Goal: Task Accomplishment & Management: Use online tool/utility

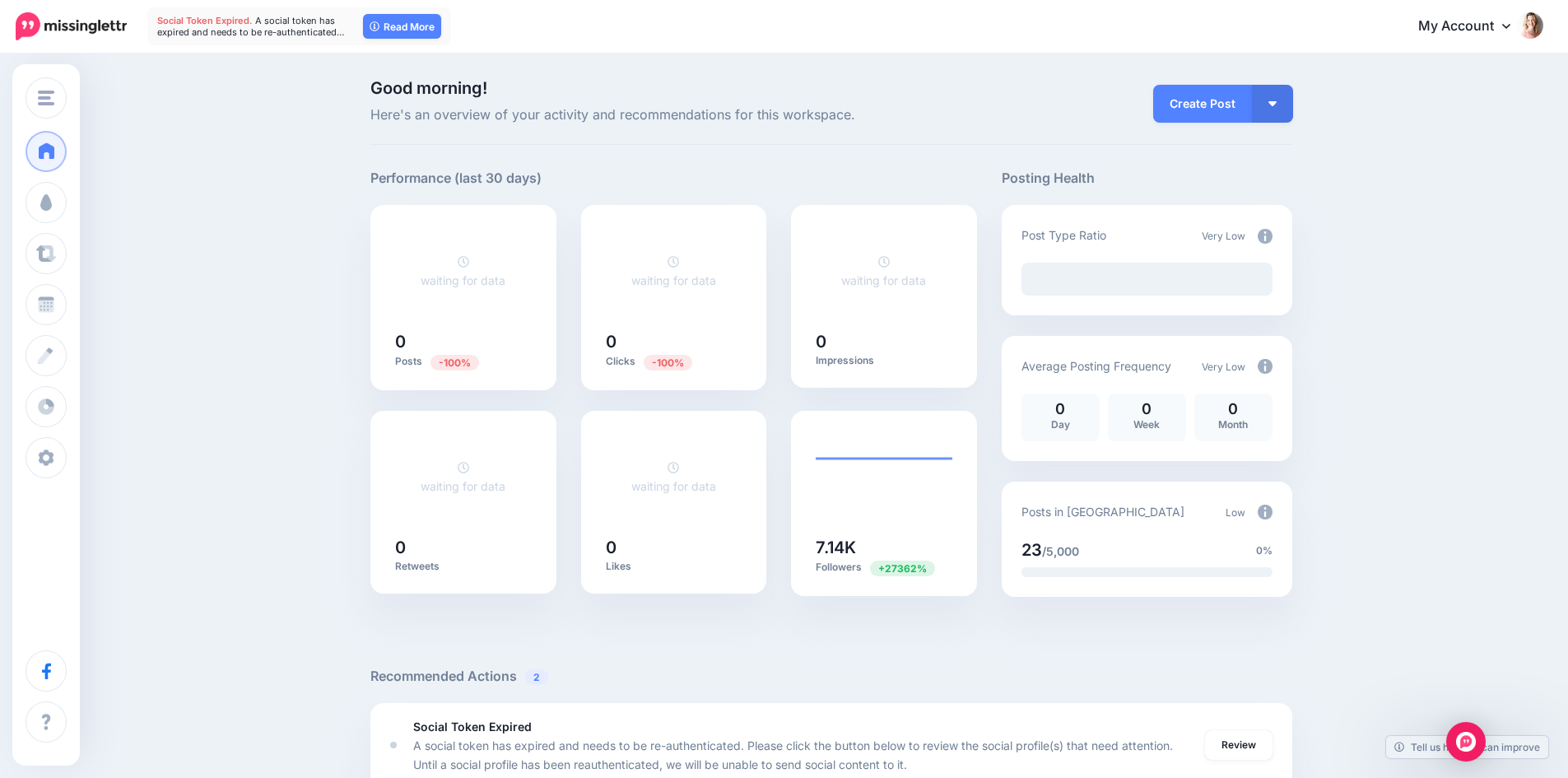
click at [312, 287] on div "Good morning! Here's an overview of your activity and recommendations for this …" at bounding box center [784, 702] width 1568 height 1293
click at [1510, 26] on link "My Account" at bounding box center [1472, 26] width 141 height 40
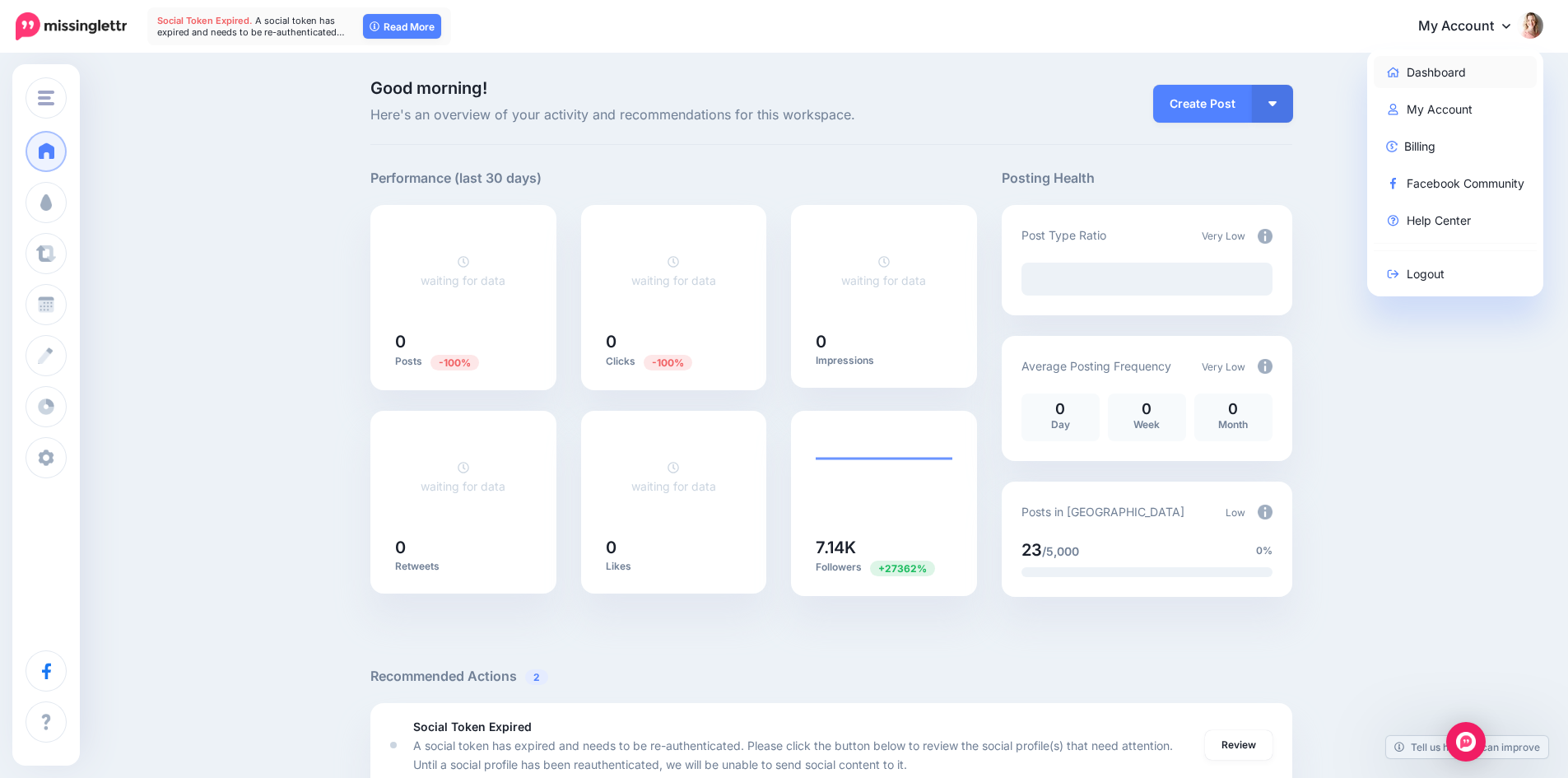
click at [1439, 73] on link "Dashboard" at bounding box center [1456, 72] width 164 height 32
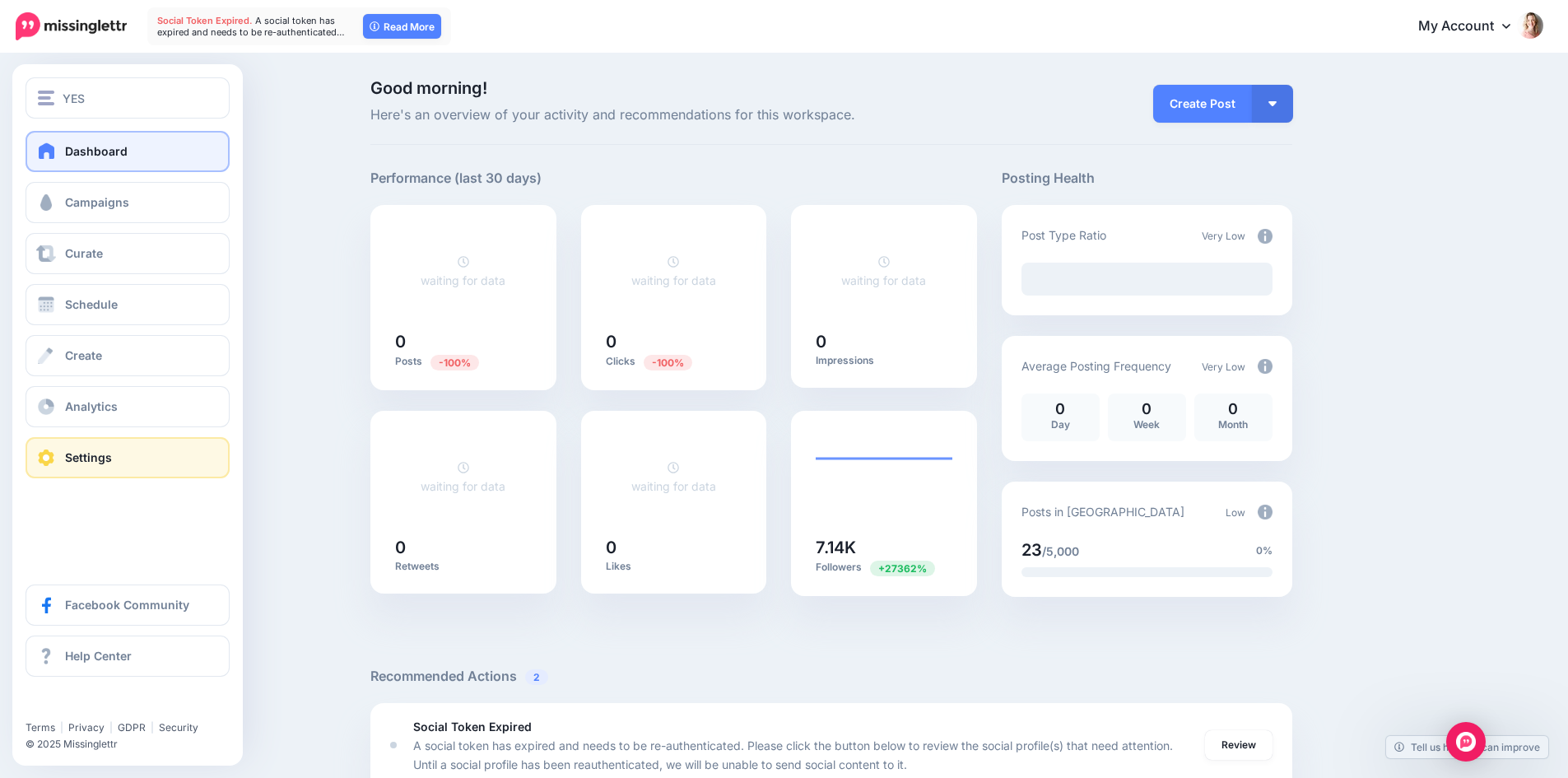
click at [84, 452] on span "Settings" at bounding box center [88, 458] width 47 height 14
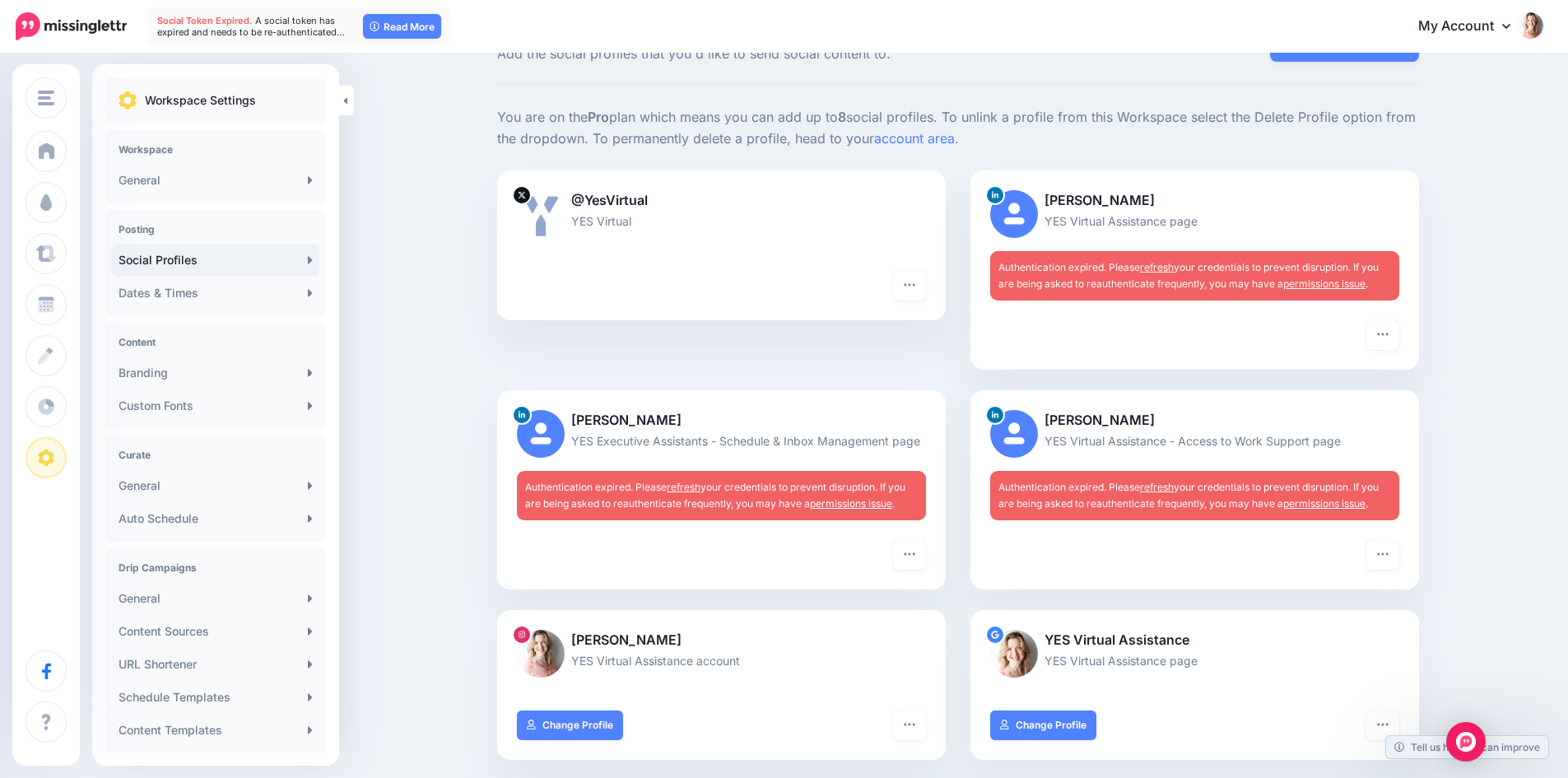
scroll to position [63, 0]
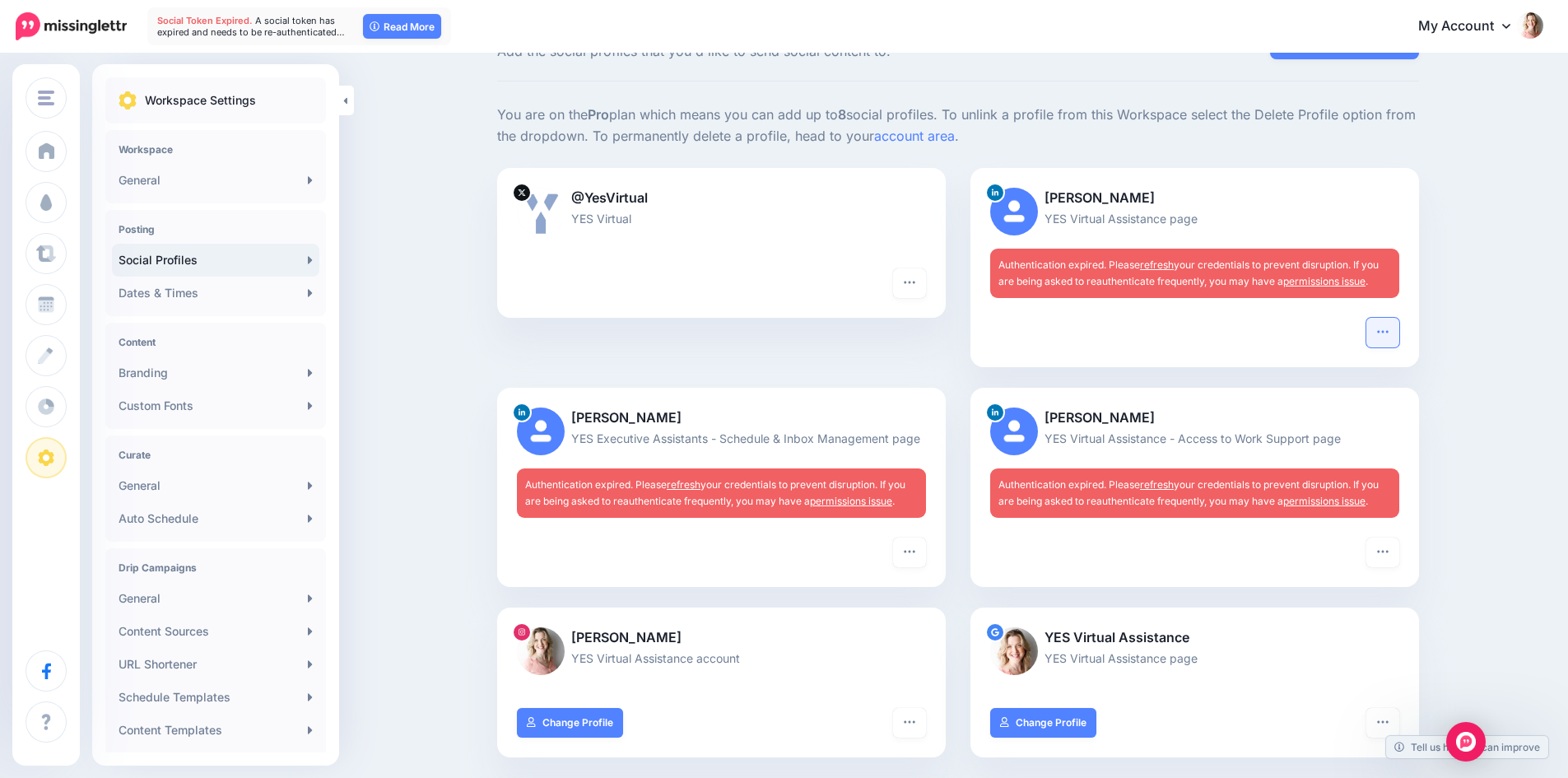
click at [1386, 326] on icon "button" at bounding box center [1382, 332] width 13 height 13
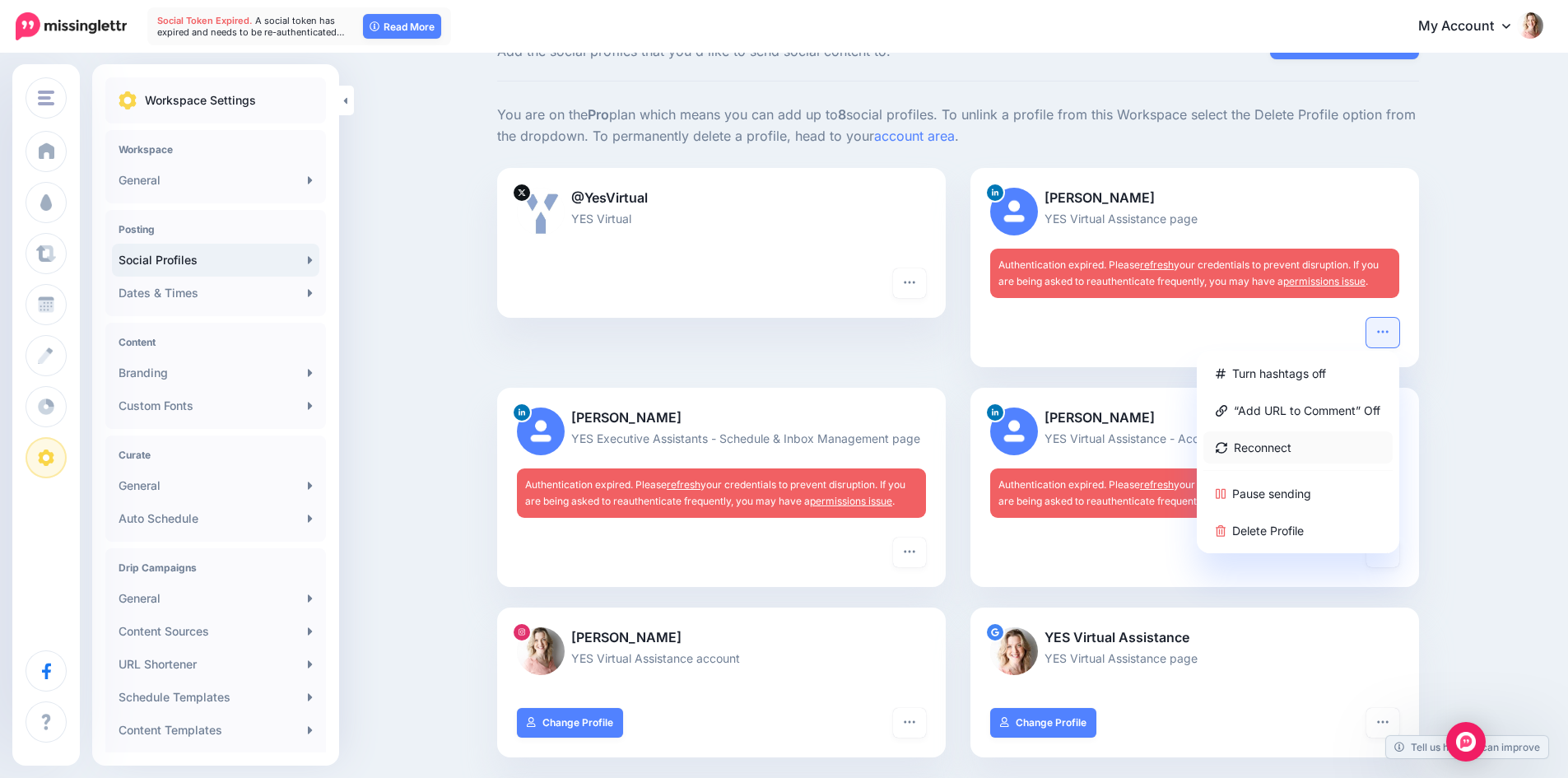
click at [1256, 440] on link "Reconnect" at bounding box center [1297, 448] width 190 height 32
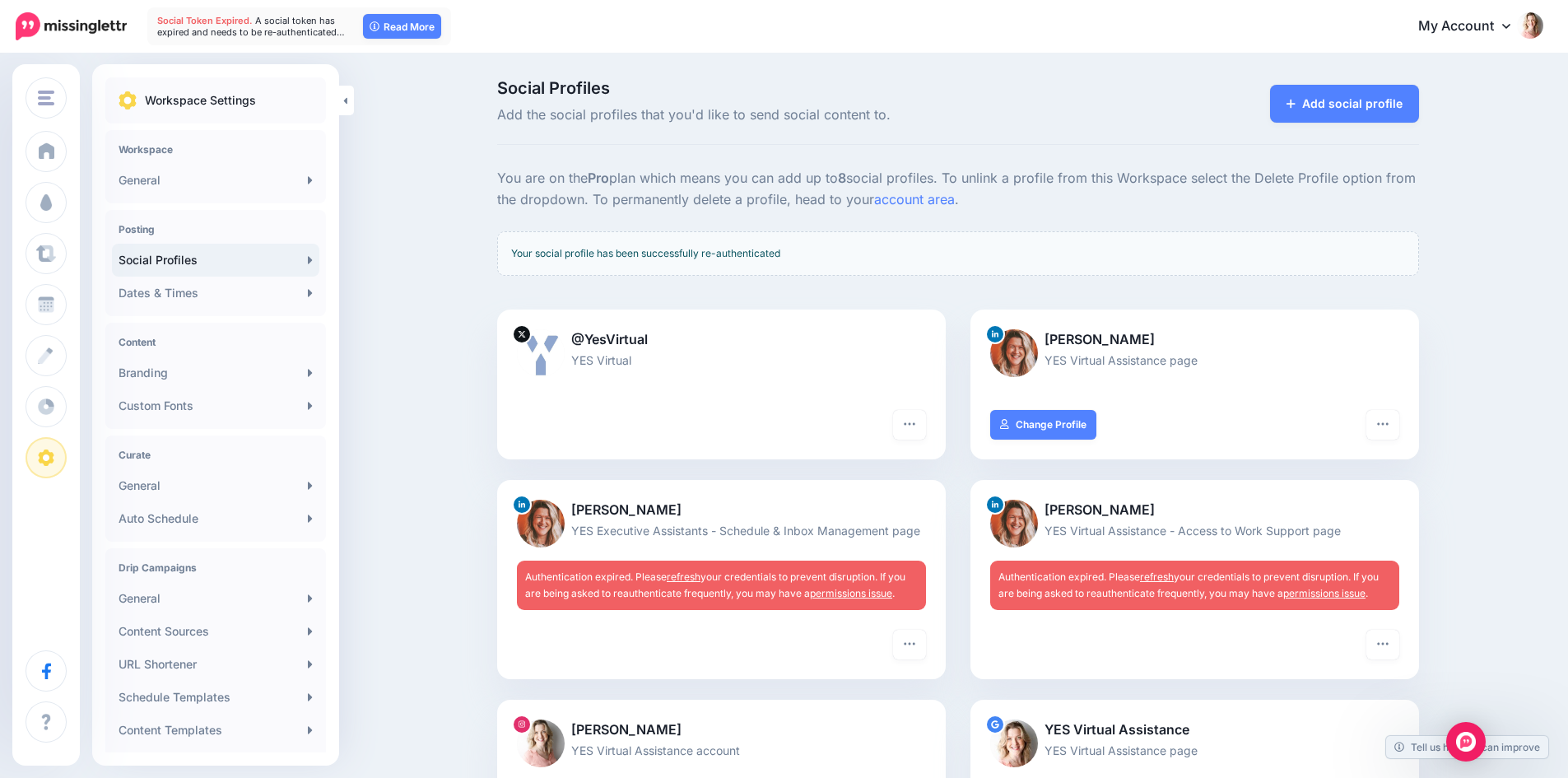
click at [694, 576] on link "refresh" at bounding box center [683, 577] width 34 height 13
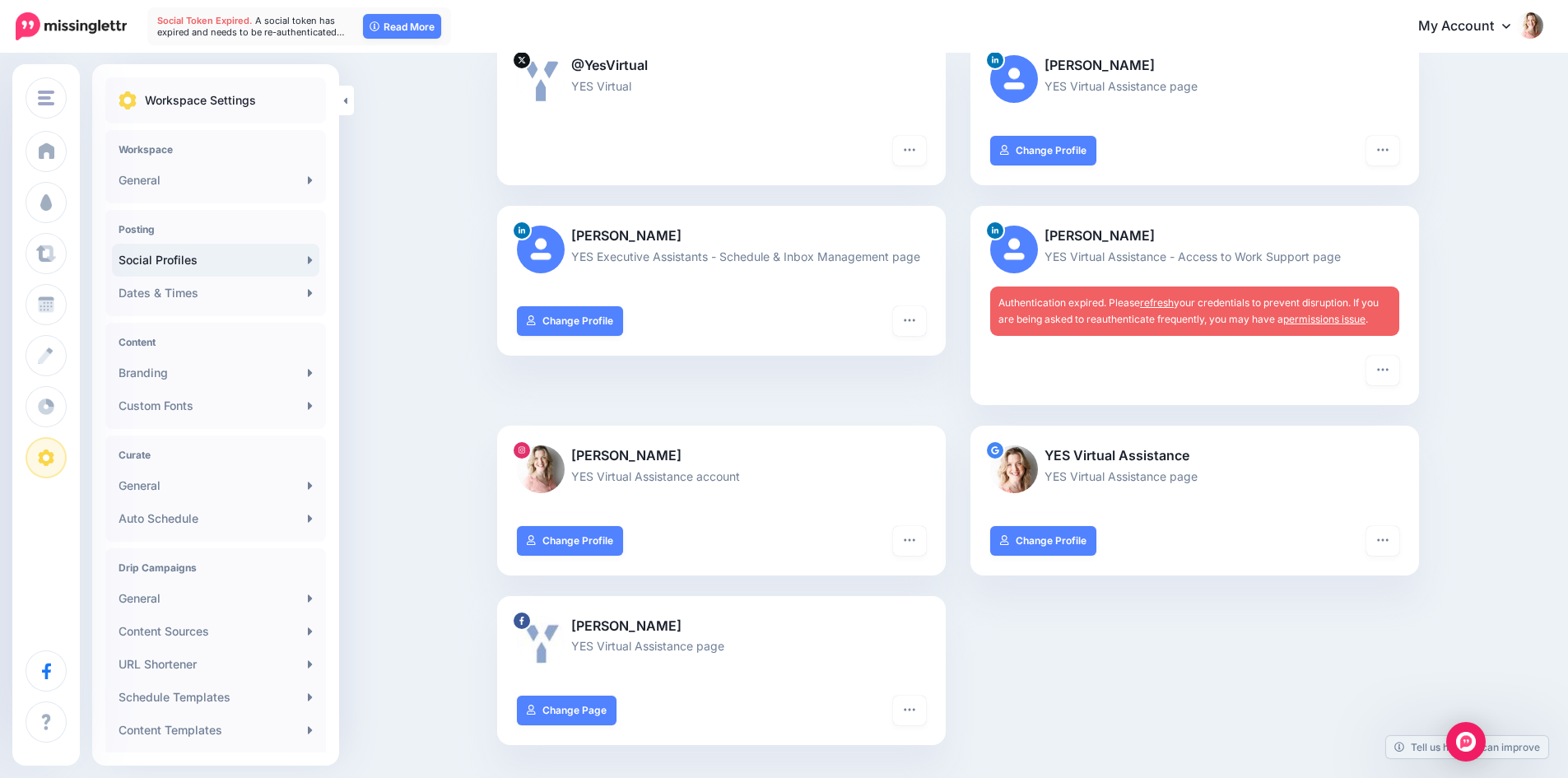
scroll to position [275, 0]
click at [1169, 303] on link "refresh" at bounding box center [1157, 302] width 34 height 13
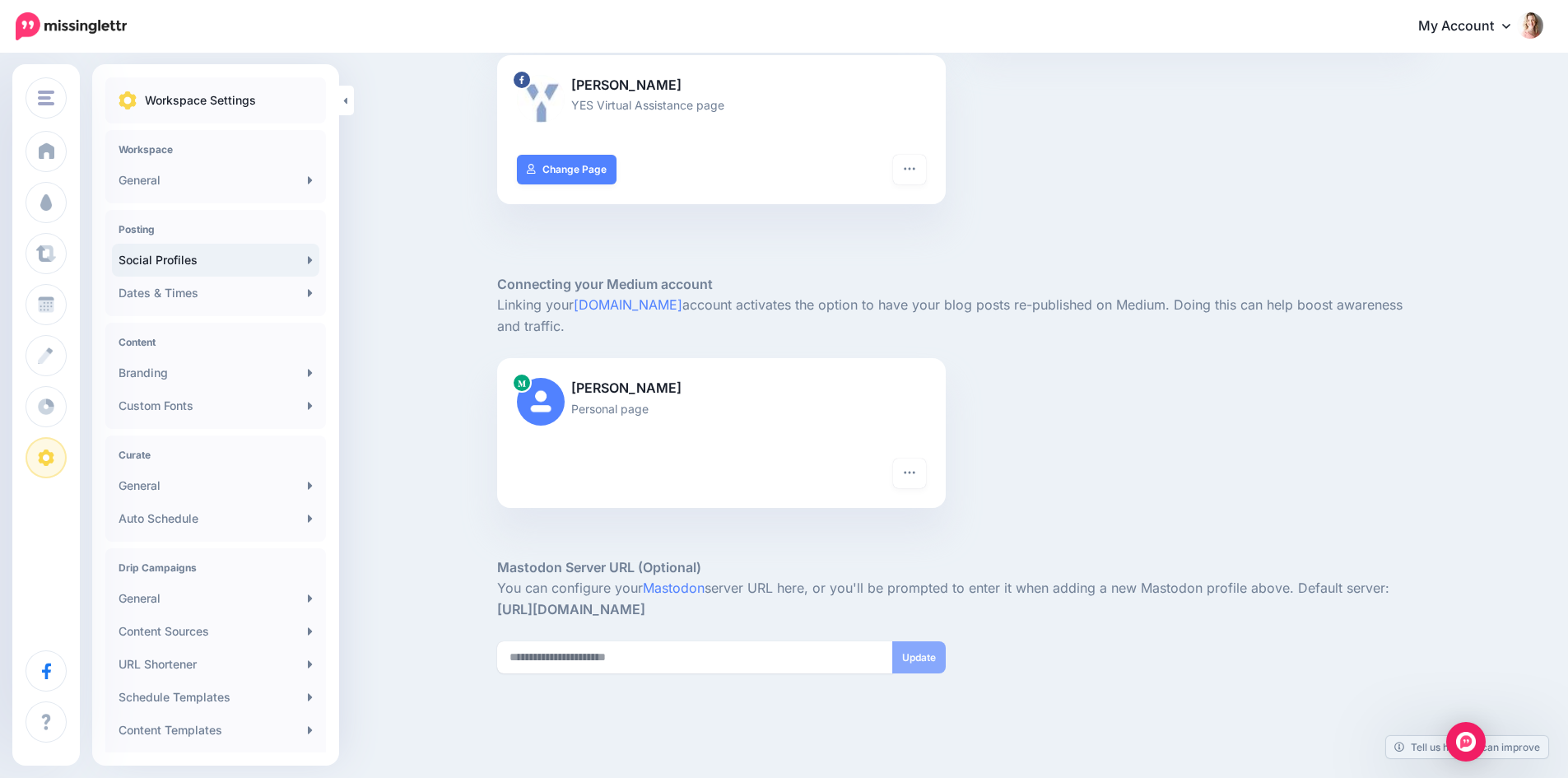
scroll to position [773, 0]
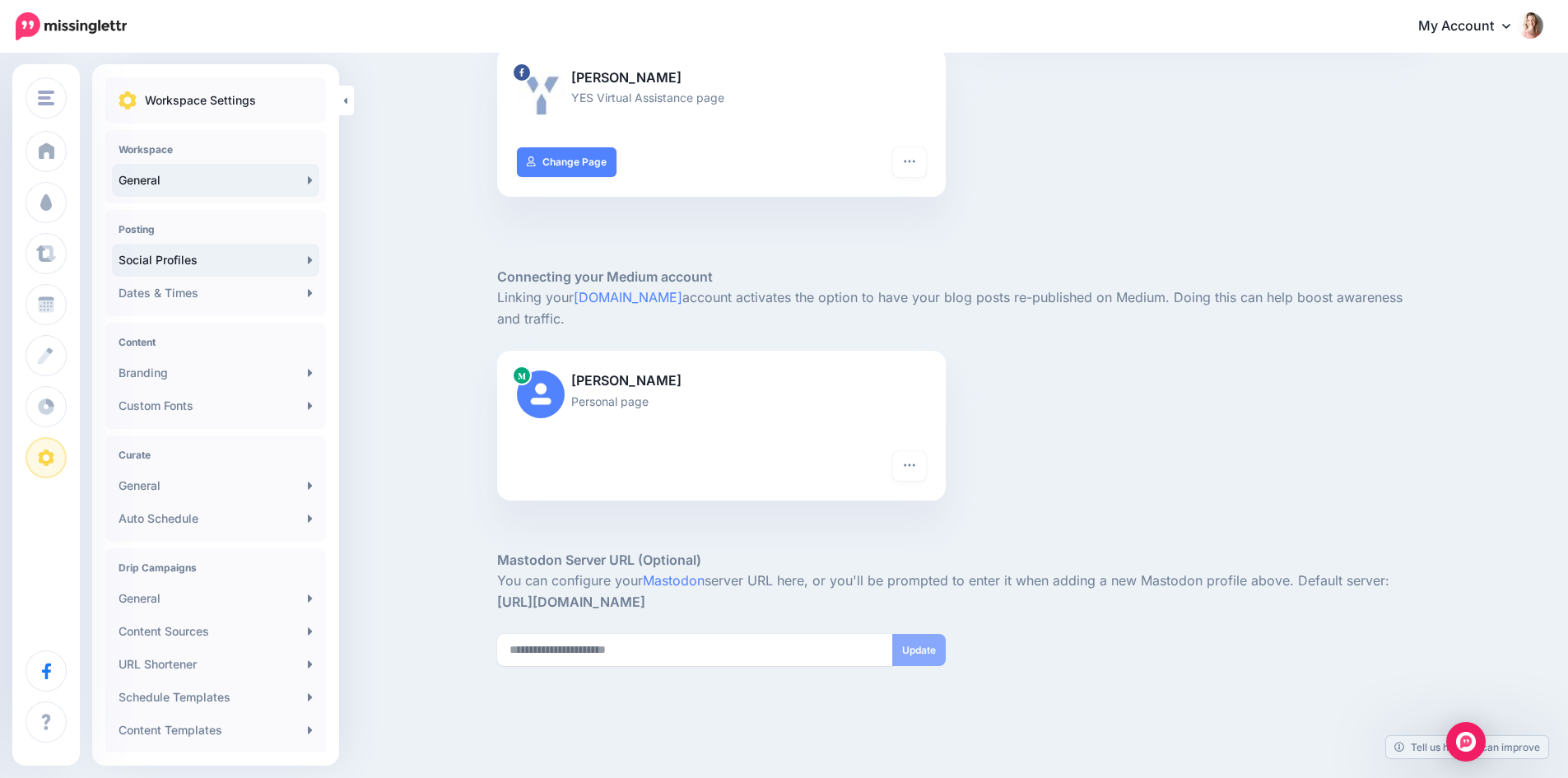
click at [132, 182] on link "General" at bounding box center [215, 180] width 208 height 33
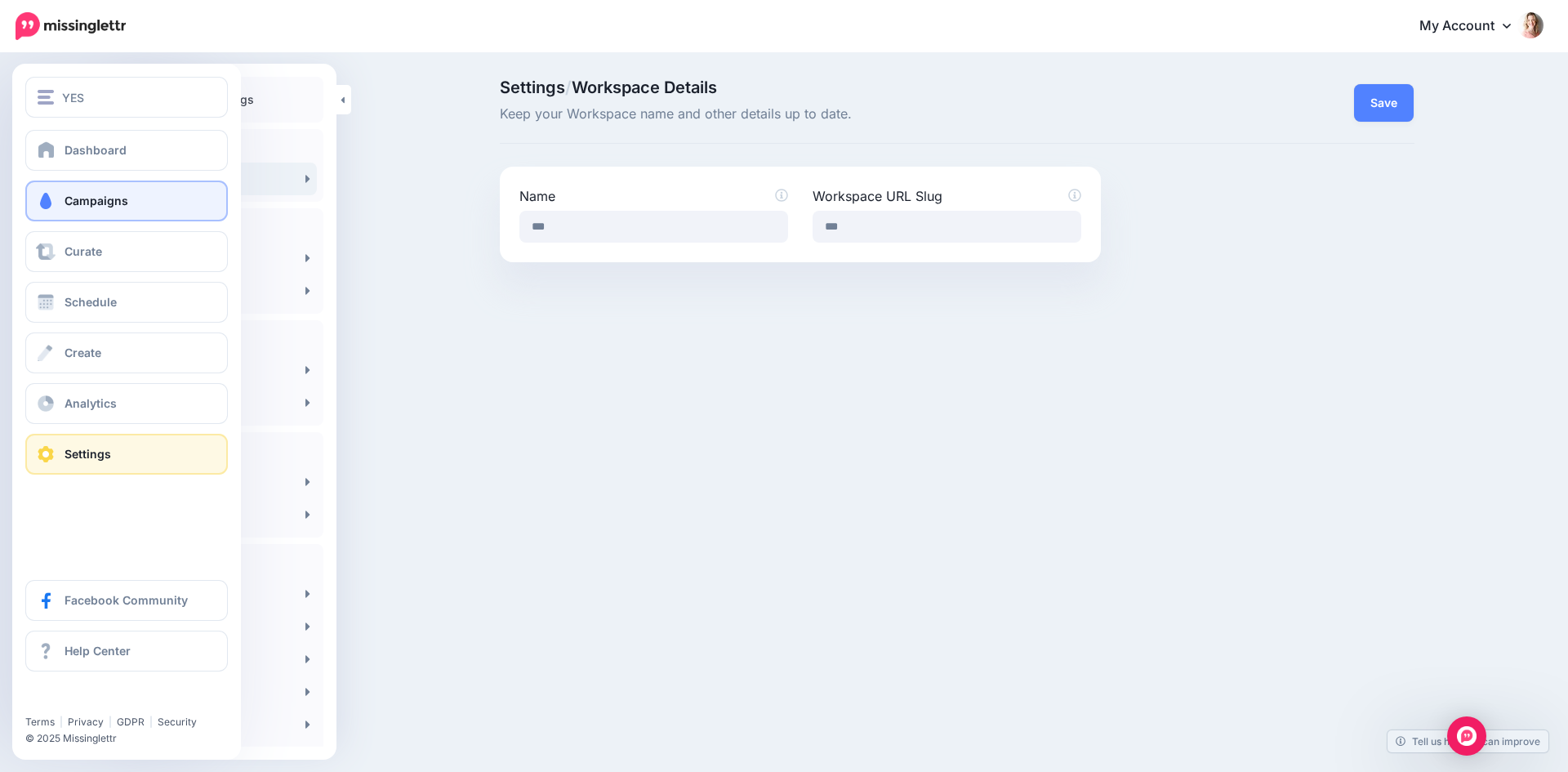
click at [104, 195] on span "Campaigns" at bounding box center [95, 201] width 63 height 14
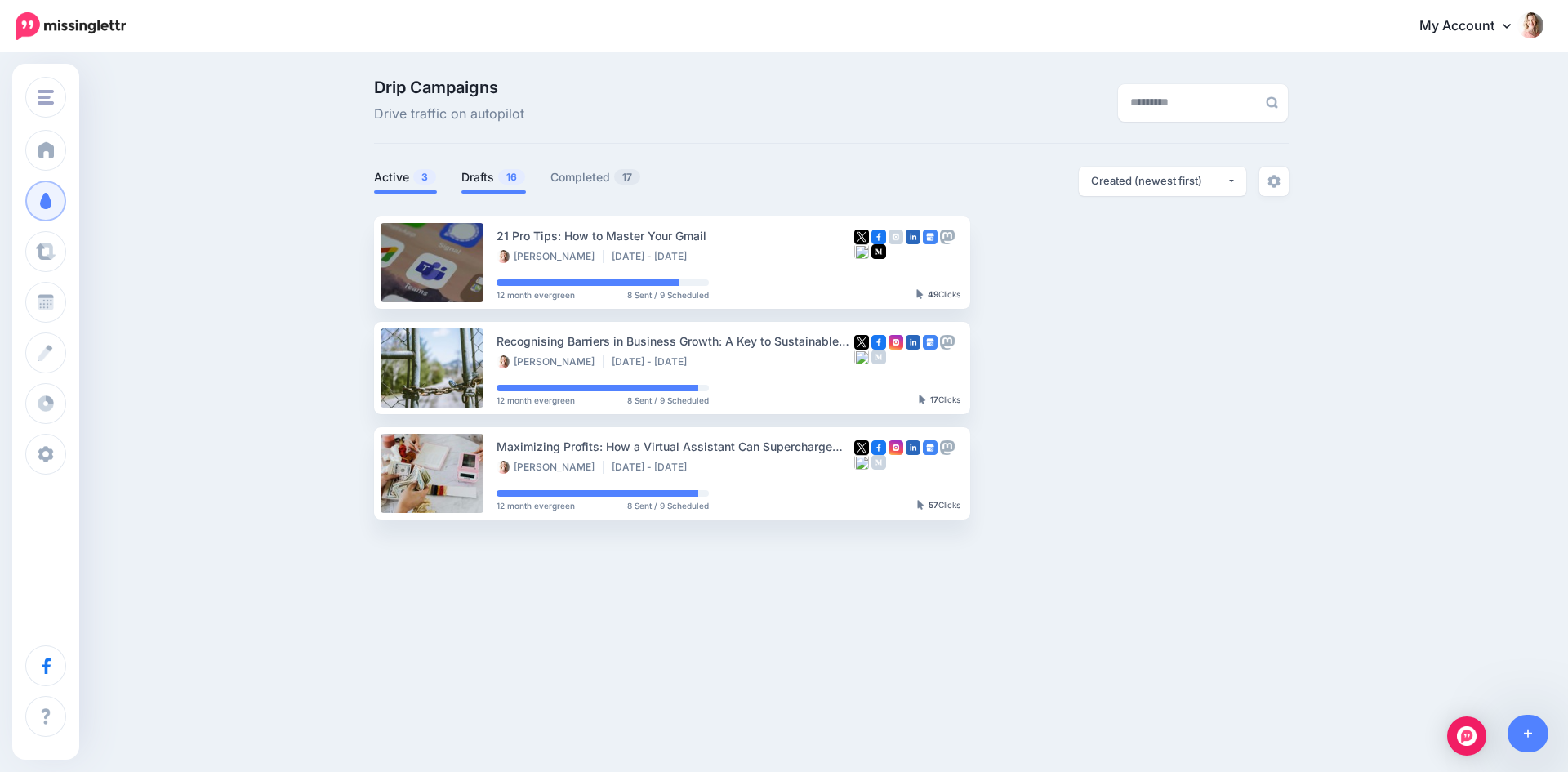
click at [485, 177] on link "Drafts 16" at bounding box center [494, 178] width 64 height 20
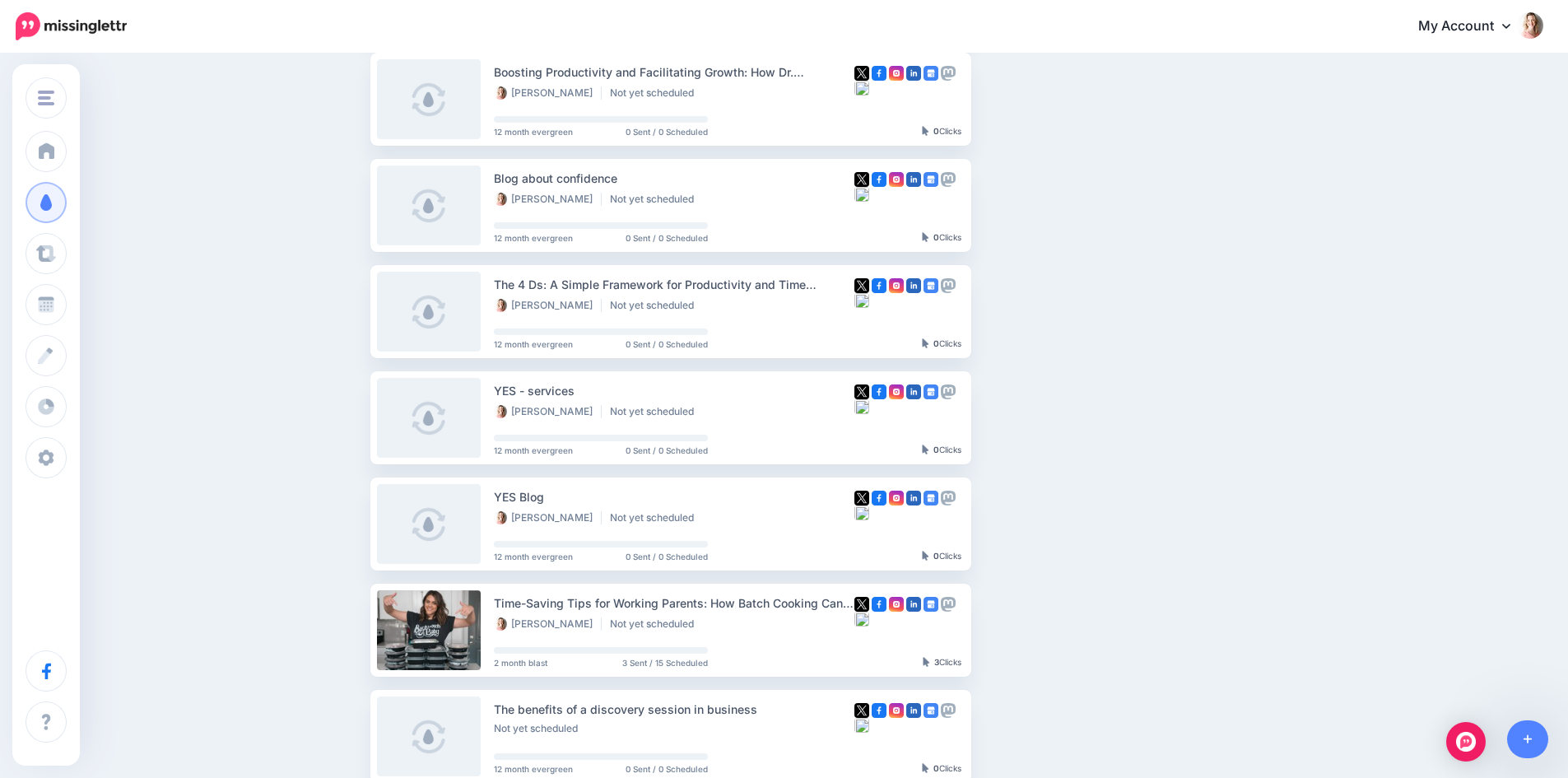
scroll to position [376, 0]
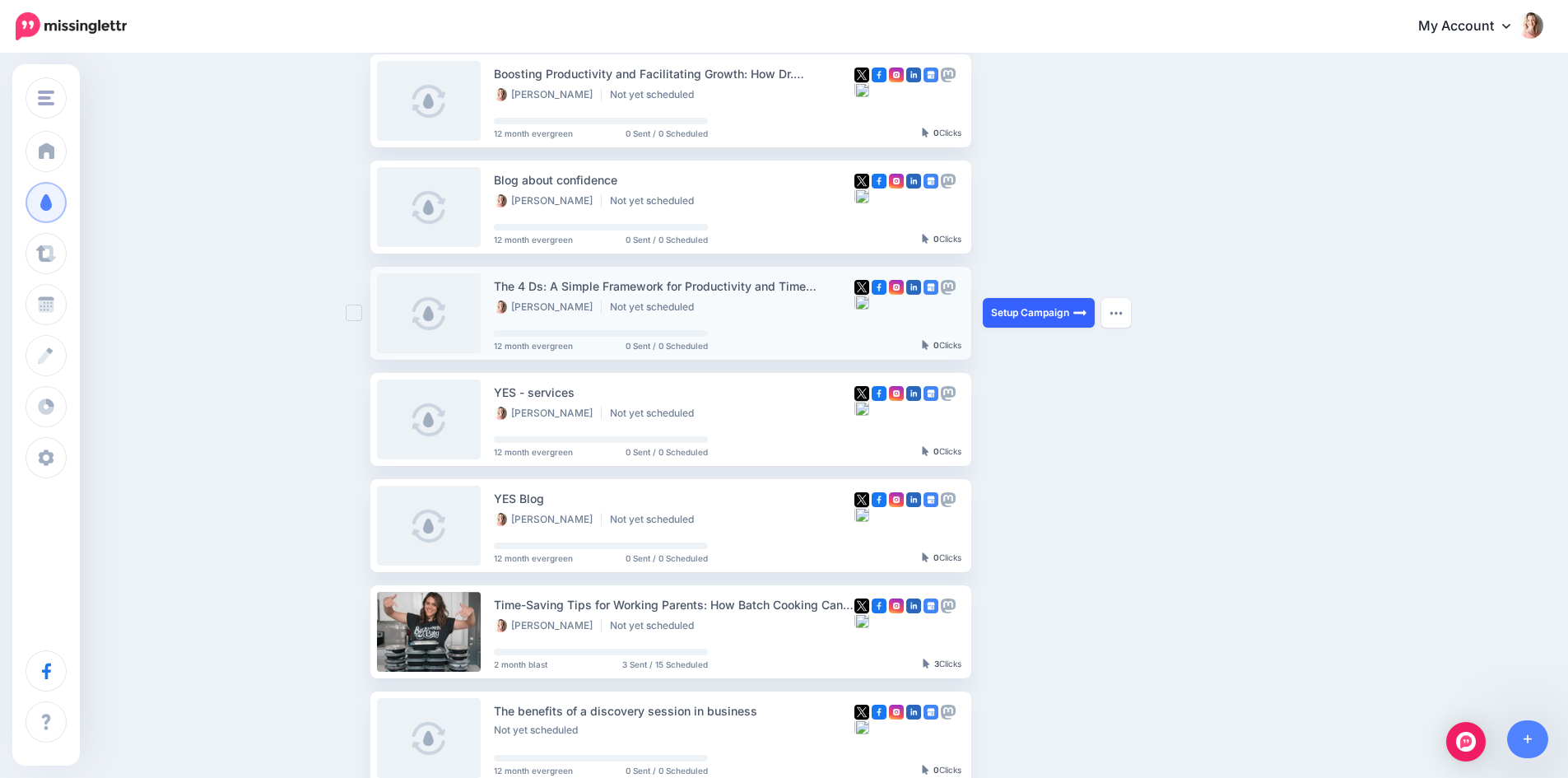
click at [1052, 308] on link "Setup Campaign" at bounding box center [1038, 312] width 111 height 30
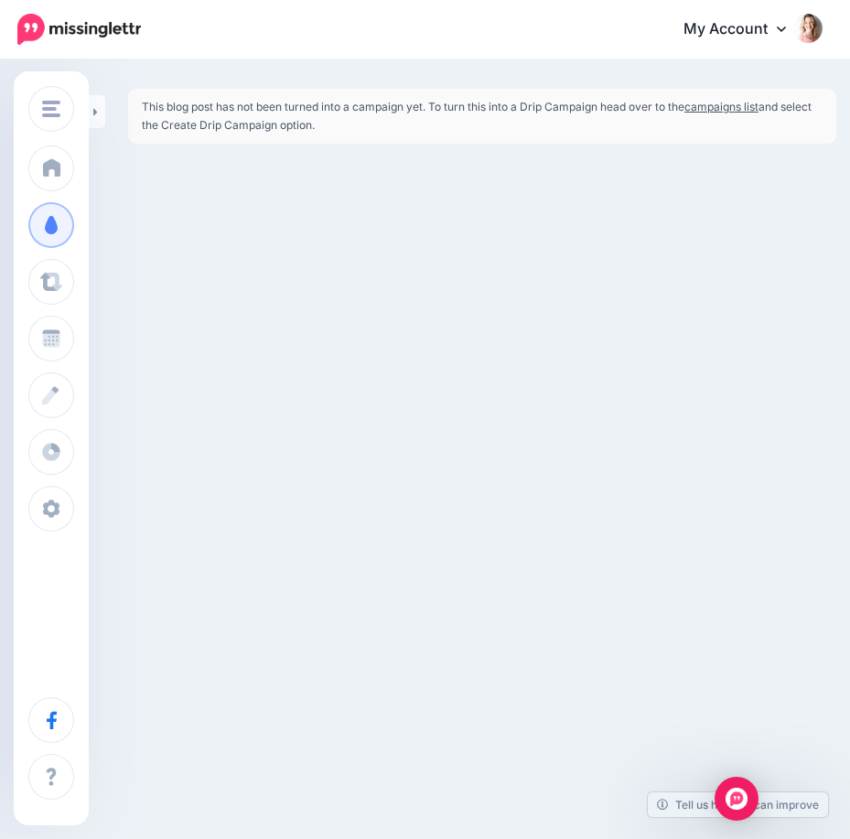
click at [724, 301] on div "YES YES Add Workspace Dashboard Campaigns Curate Schedule Create Analytics Sett…" at bounding box center [425, 419] width 850 height 839
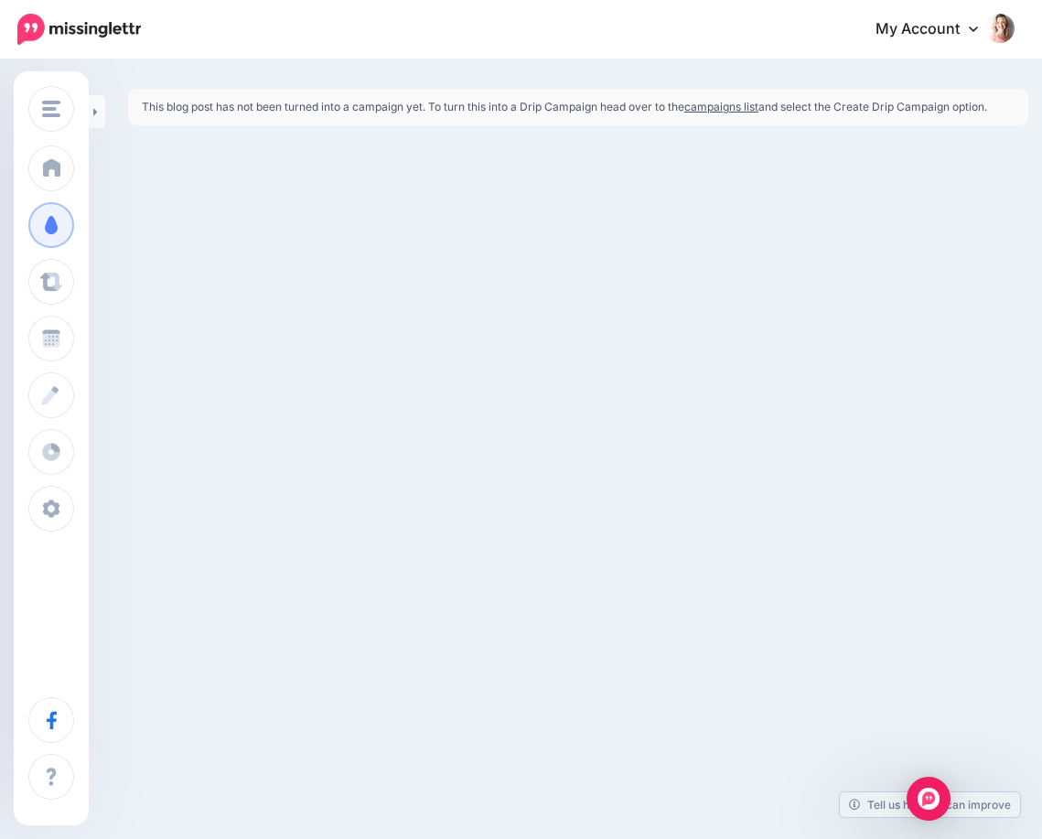
click at [748, 112] on link "campaigns list" at bounding box center [722, 107] width 74 height 14
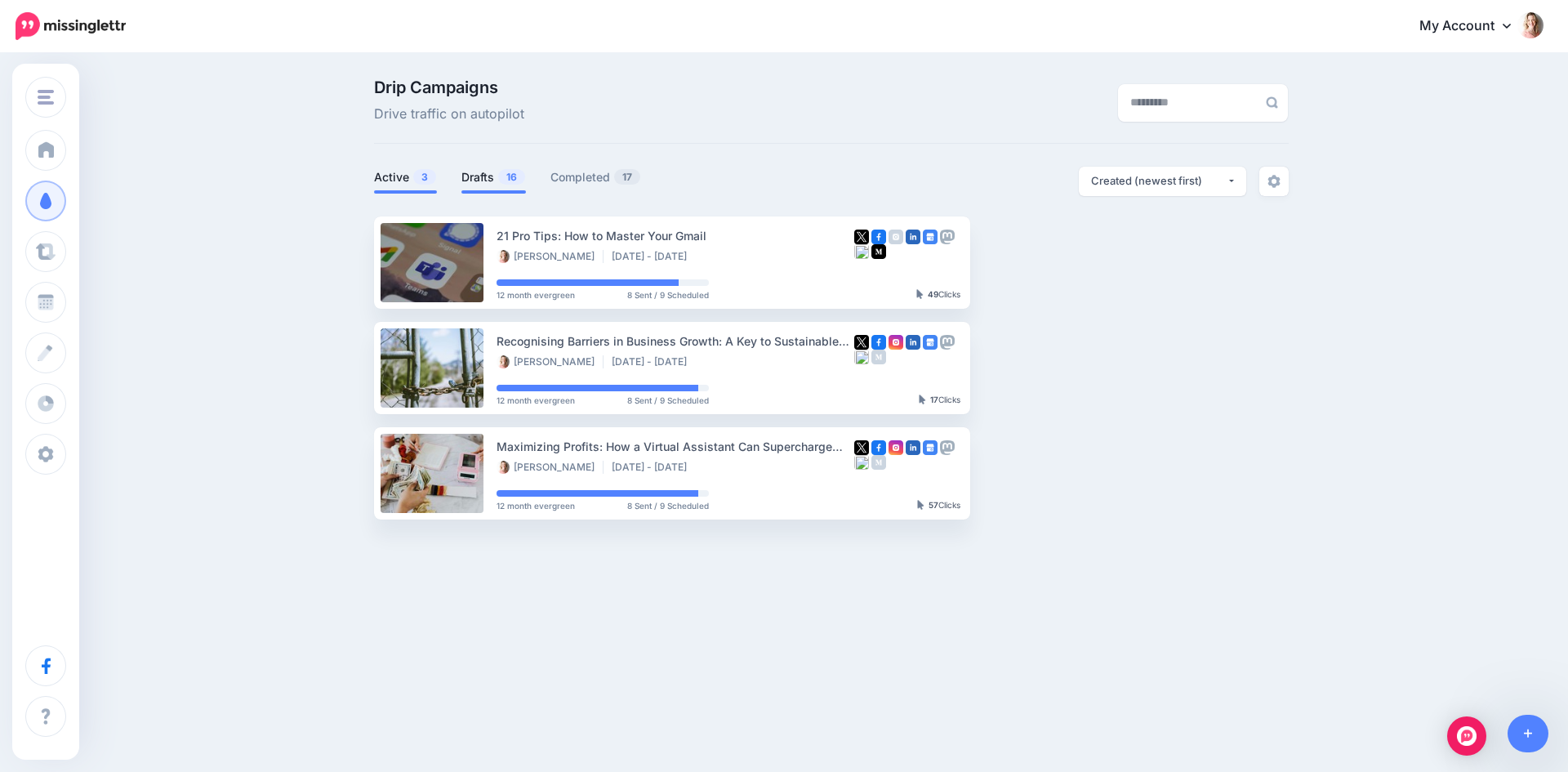
click at [474, 178] on link "Drafts 16" at bounding box center [494, 178] width 64 height 20
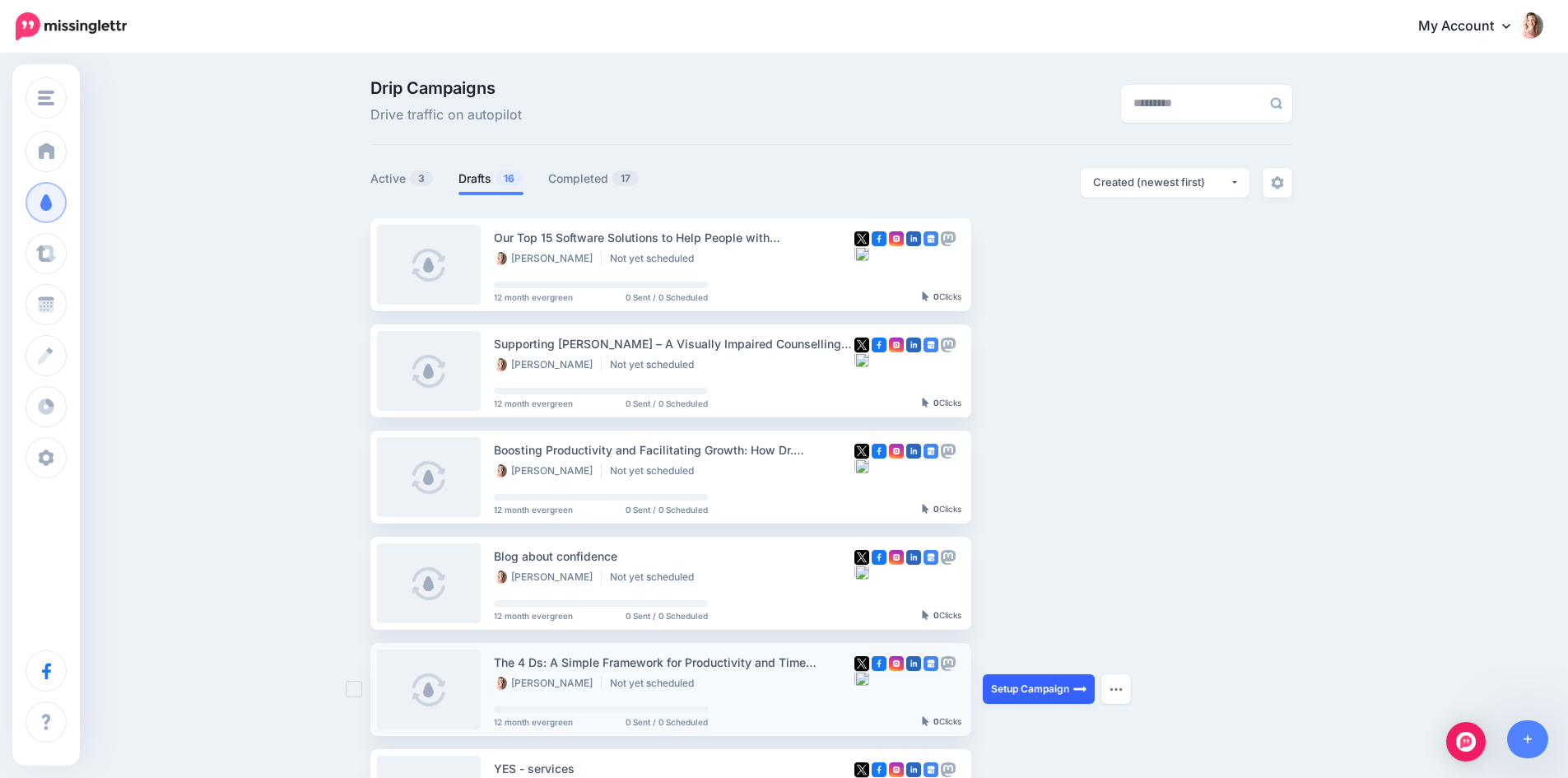
click at [1038, 697] on link "Setup Campaign" at bounding box center [1038, 689] width 111 height 30
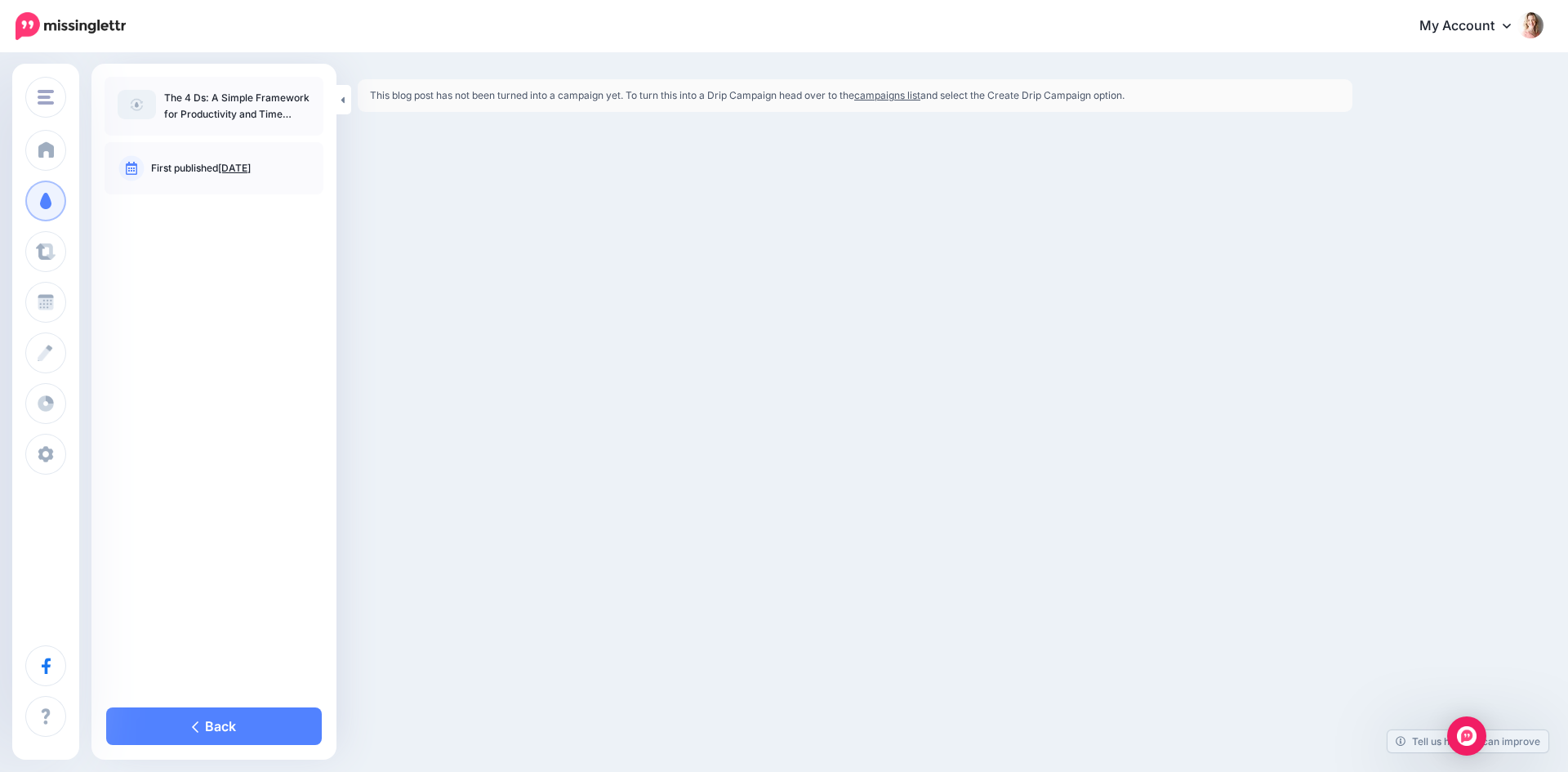
click at [246, 96] on p "The 4 Ds: A Simple Framework for Productivity and Time Management" at bounding box center [237, 106] width 146 height 33
click at [213, 718] on link "Back" at bounding box center [214, 726] width 216 height 37
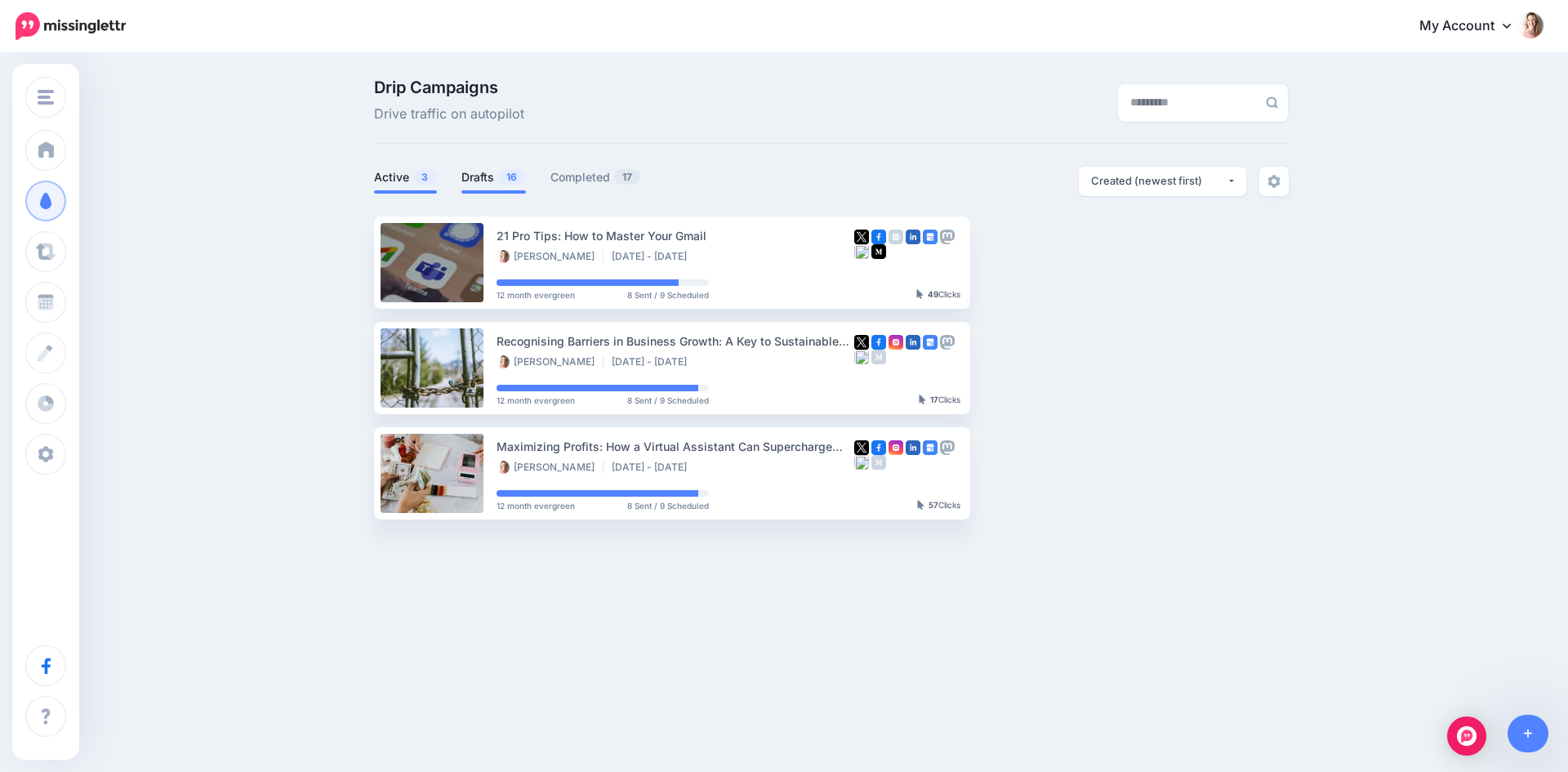
click at [491, 179] on link "Drafts 16" at bounding box center [494, 178] width 64 height 20
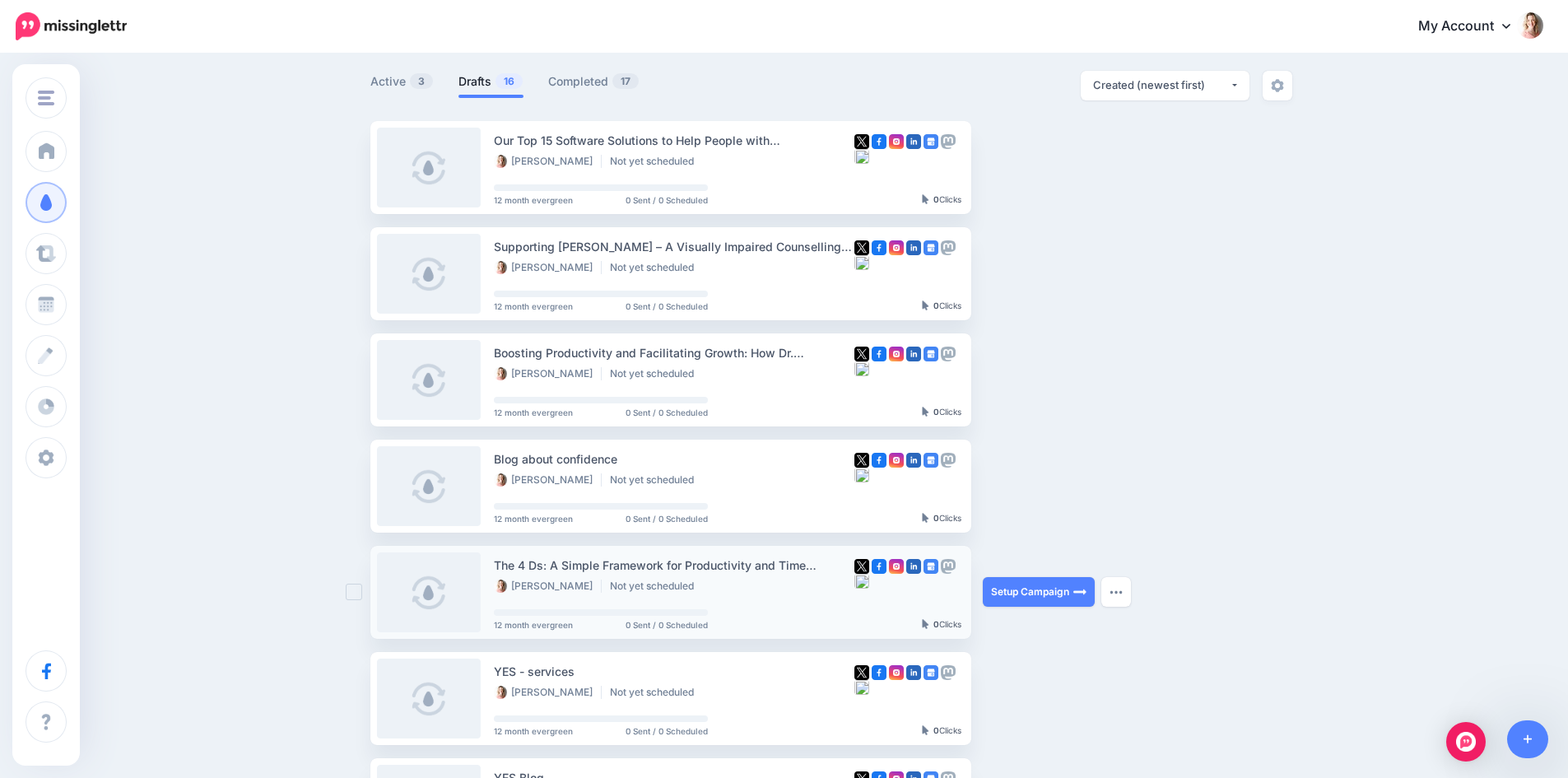
scroll to position [94, 0]
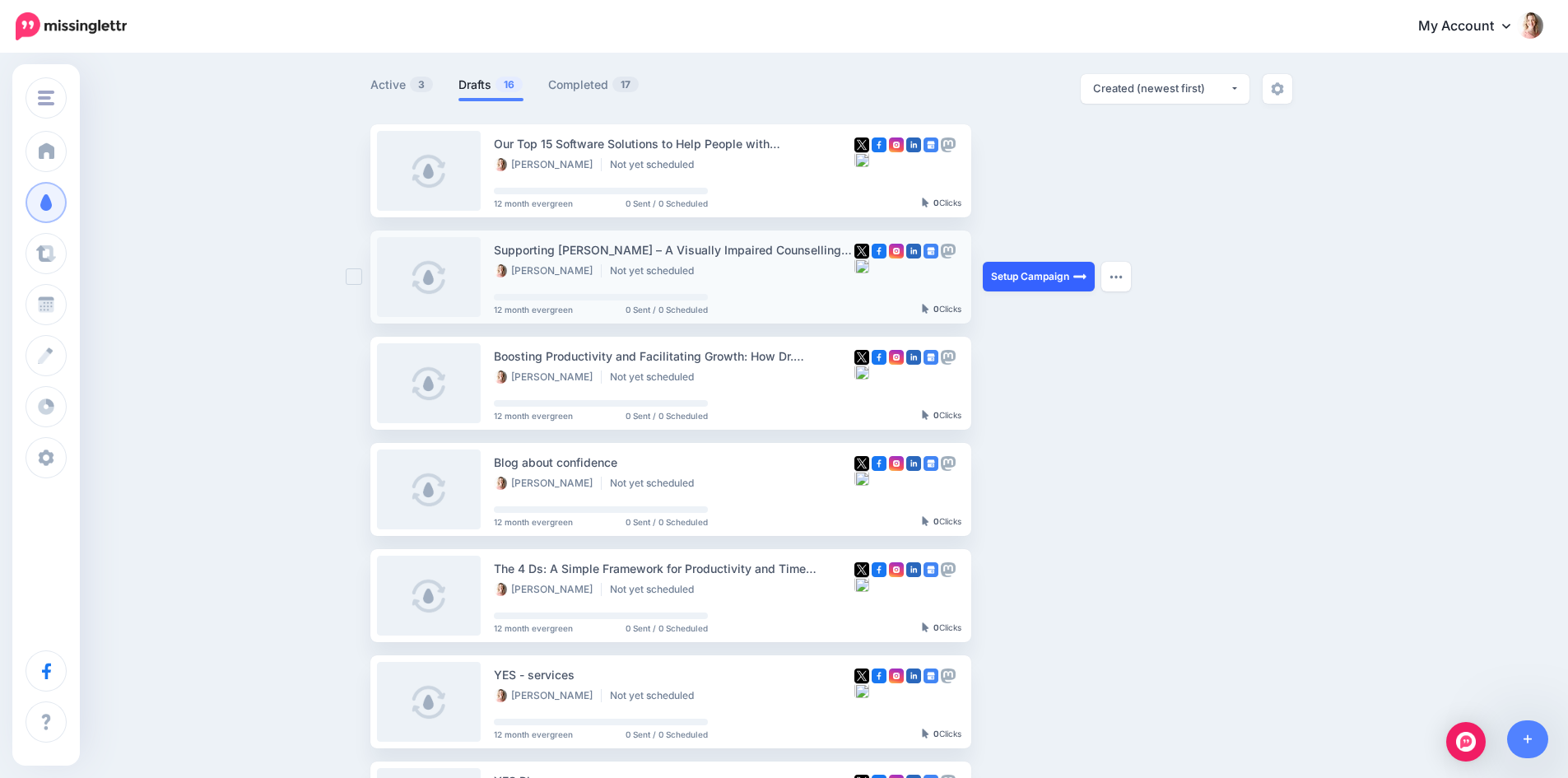
click at [1072, 273] on link "Setup Campaign" at bounding box center [1038, 276] width 111 height 30
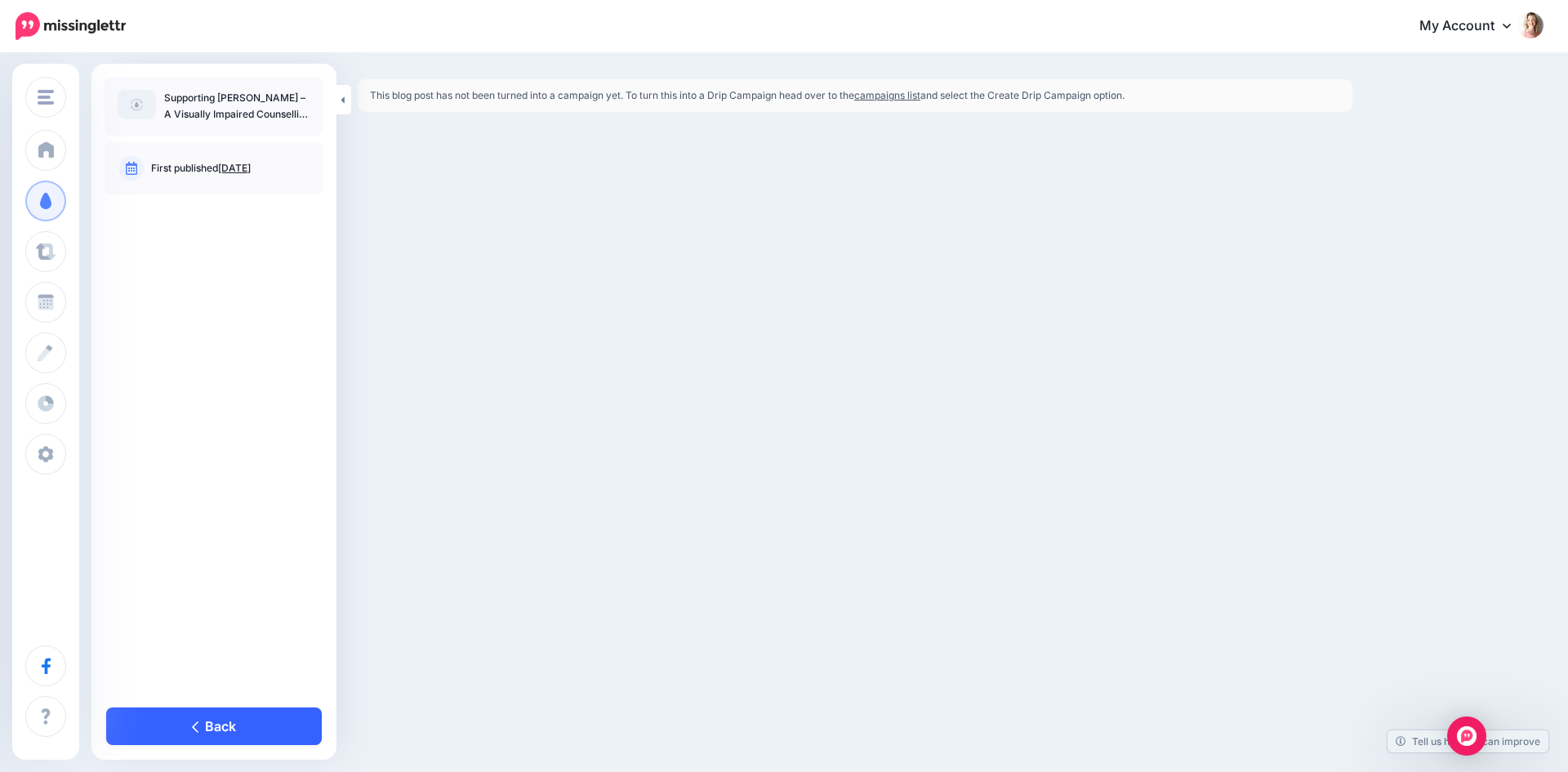
click at [201, 720] on link "Back" at bounding box center [214, 726] width 216 height 37
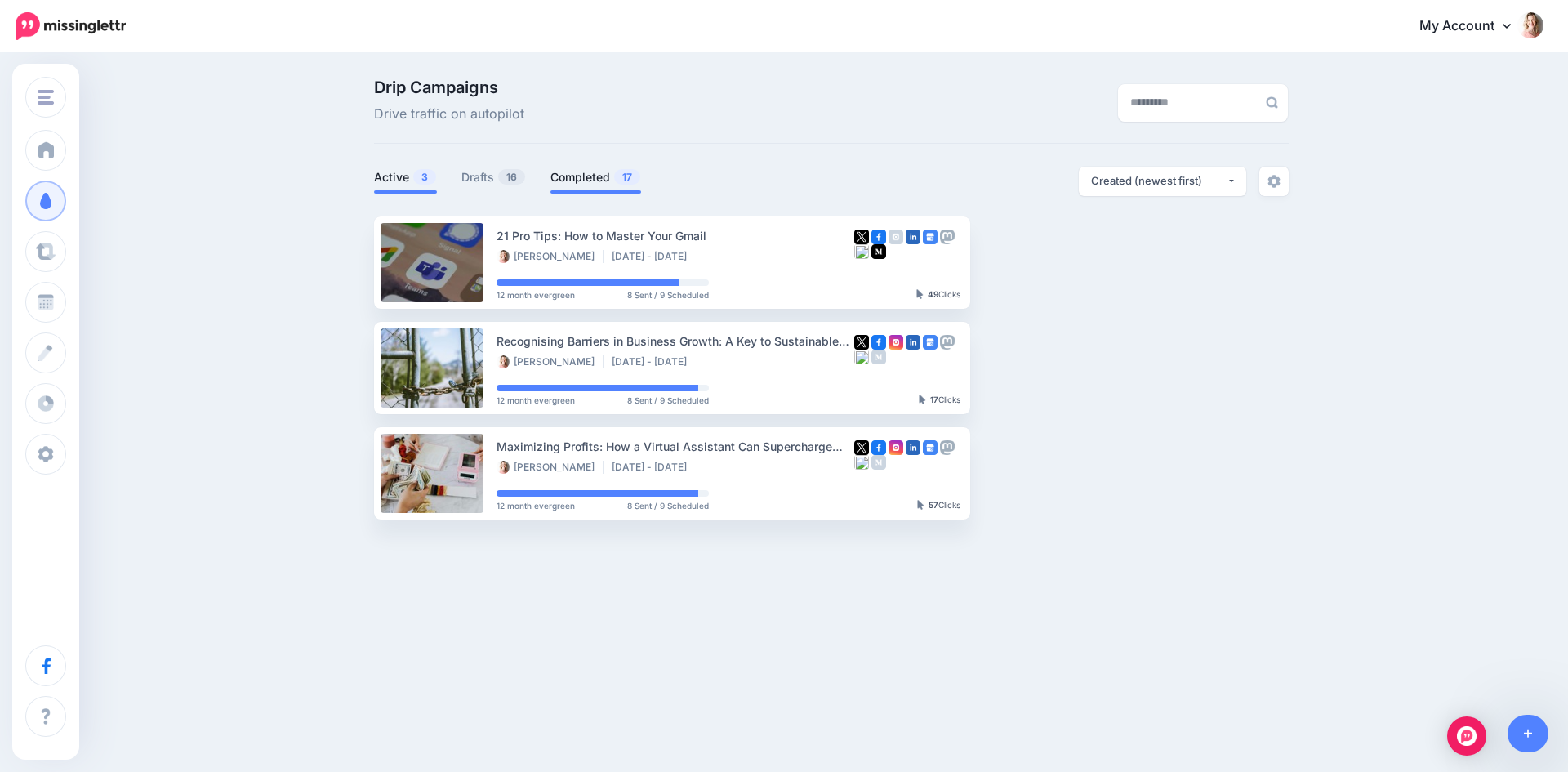
click at [572, 172] on link "Completed 17" at bounding box center [596, 178] width 91 height 20
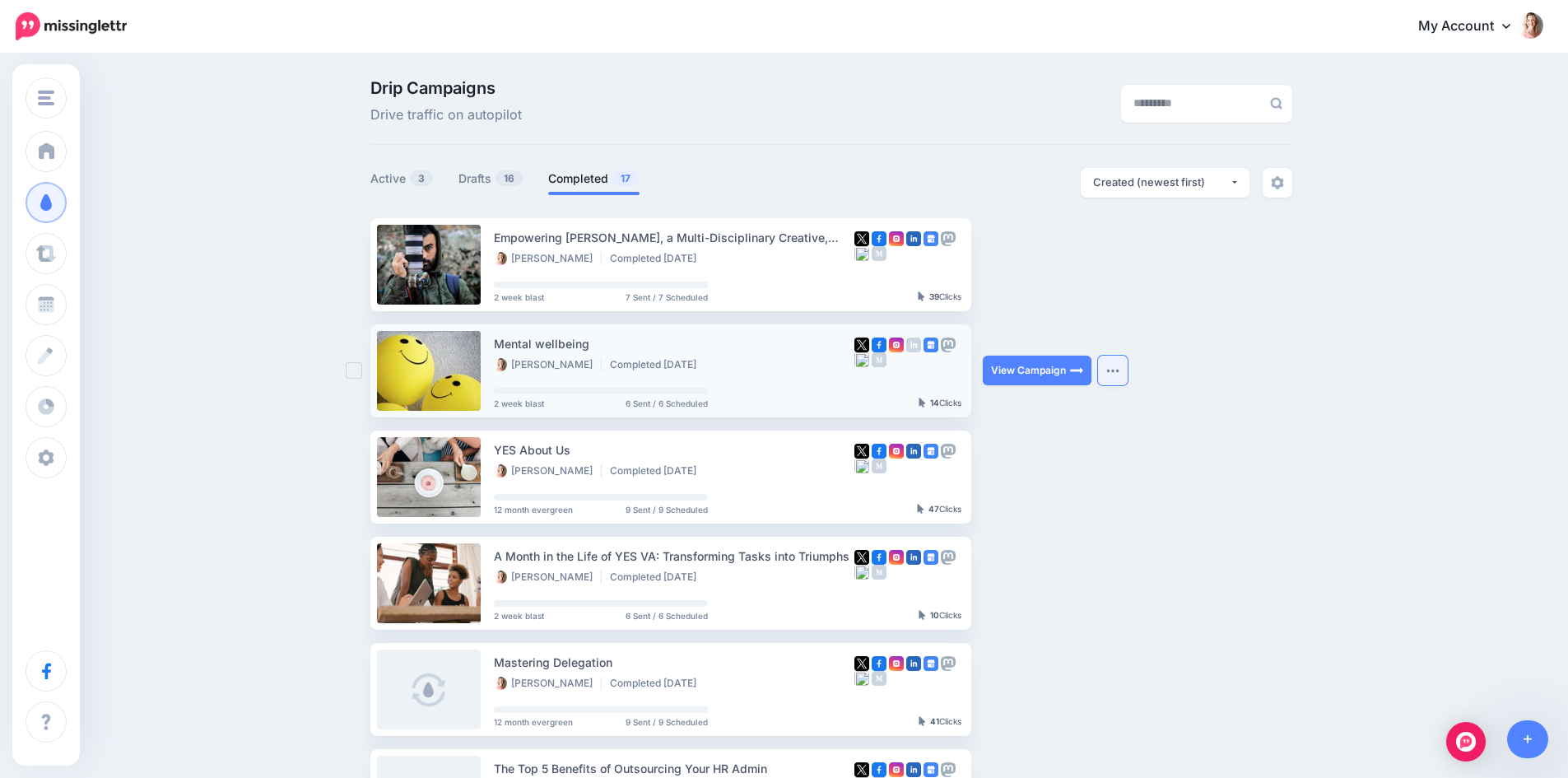
click at [1119, 368] on img "button" at bounding box center [1112, 370] width 13 height 4
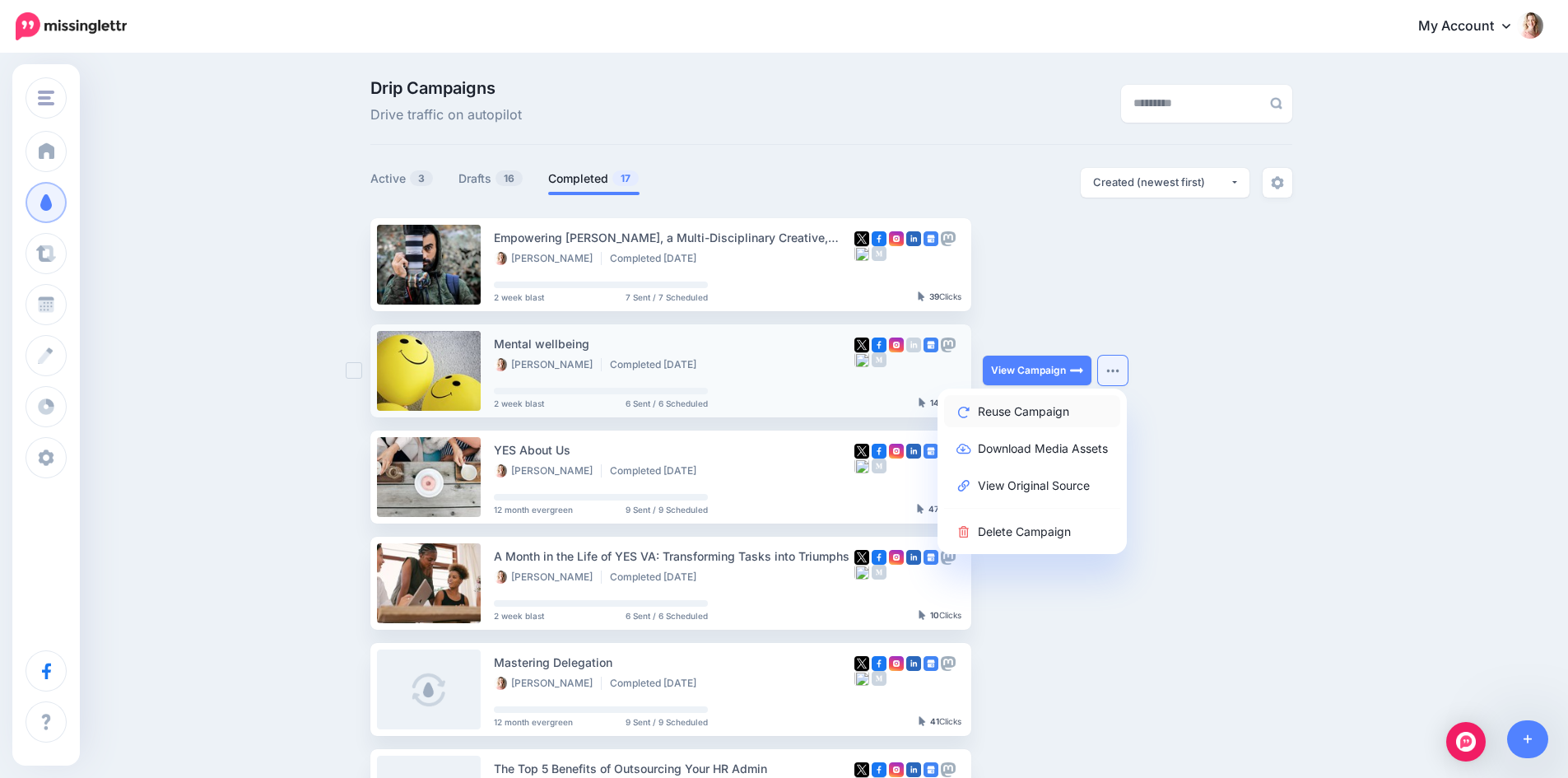
click at [1034, 413] on link "Reuse Campaign" at bounding box center [1032, 411] width 176 height 32
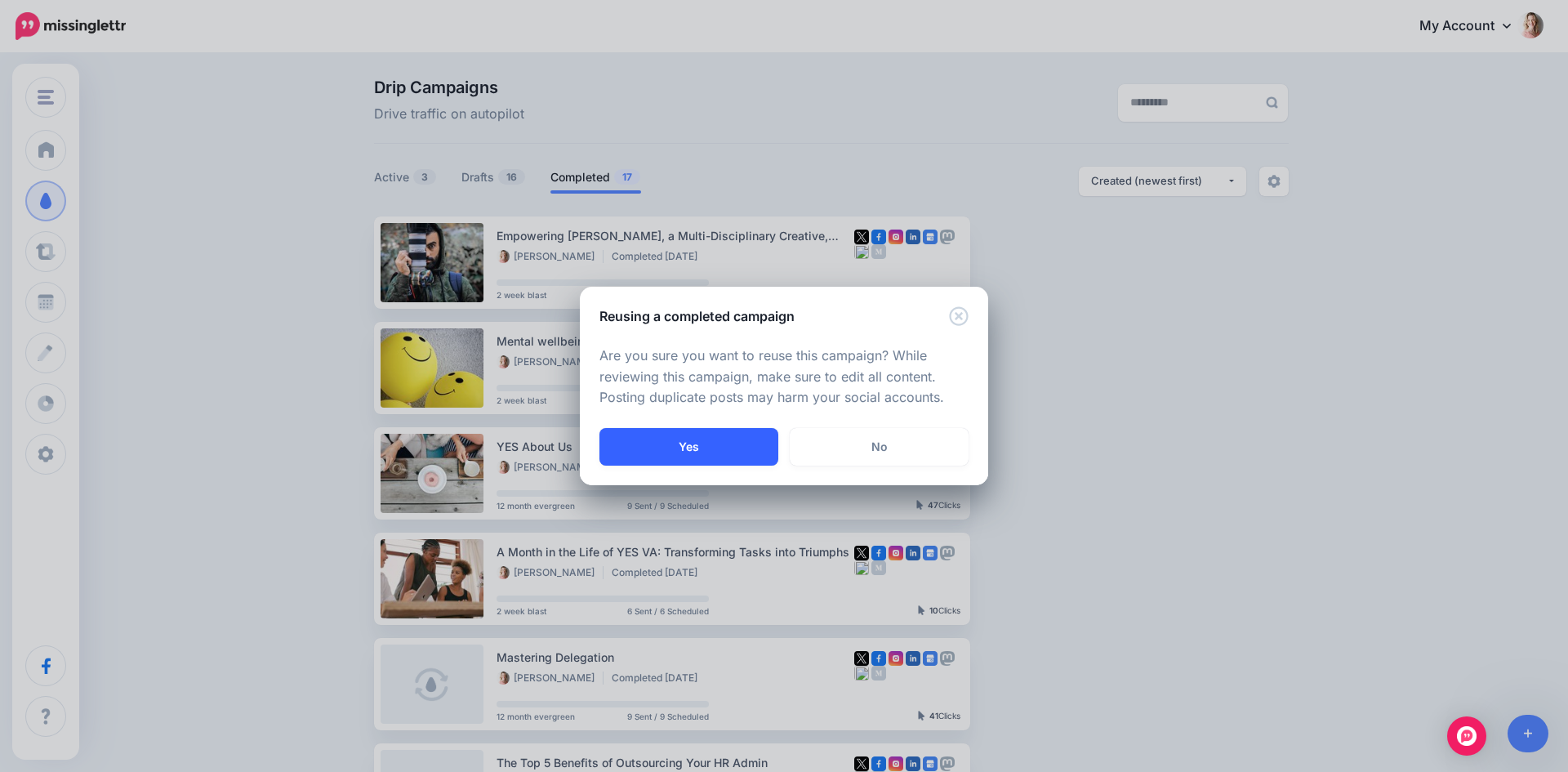
click at [702, 444] on button "Yes" at bounding box center [689, 447] width 178 height 37
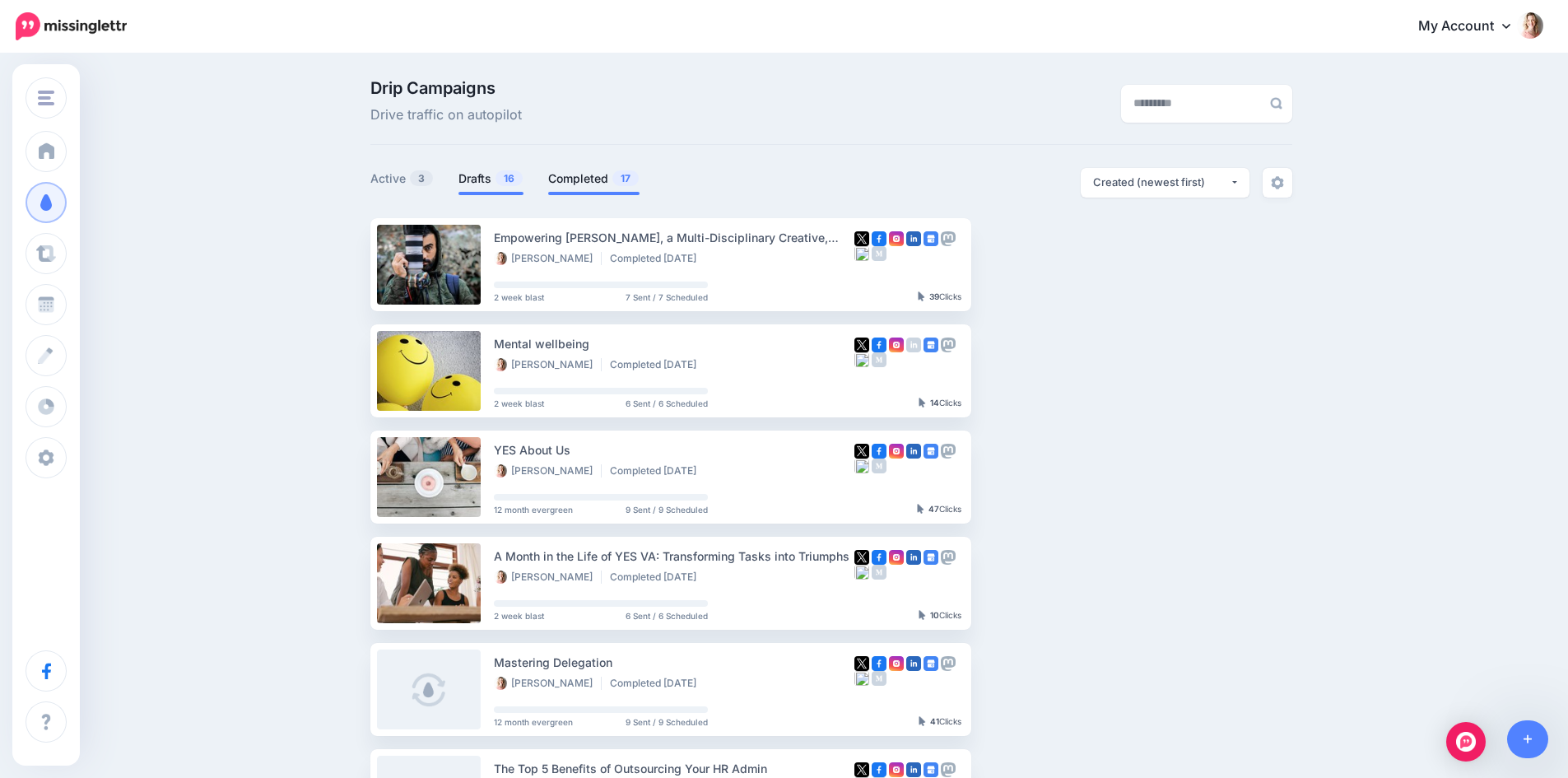
click at [477, 183] on link "Drafts 16" at bounding box center [491, 179] width 65 height 20
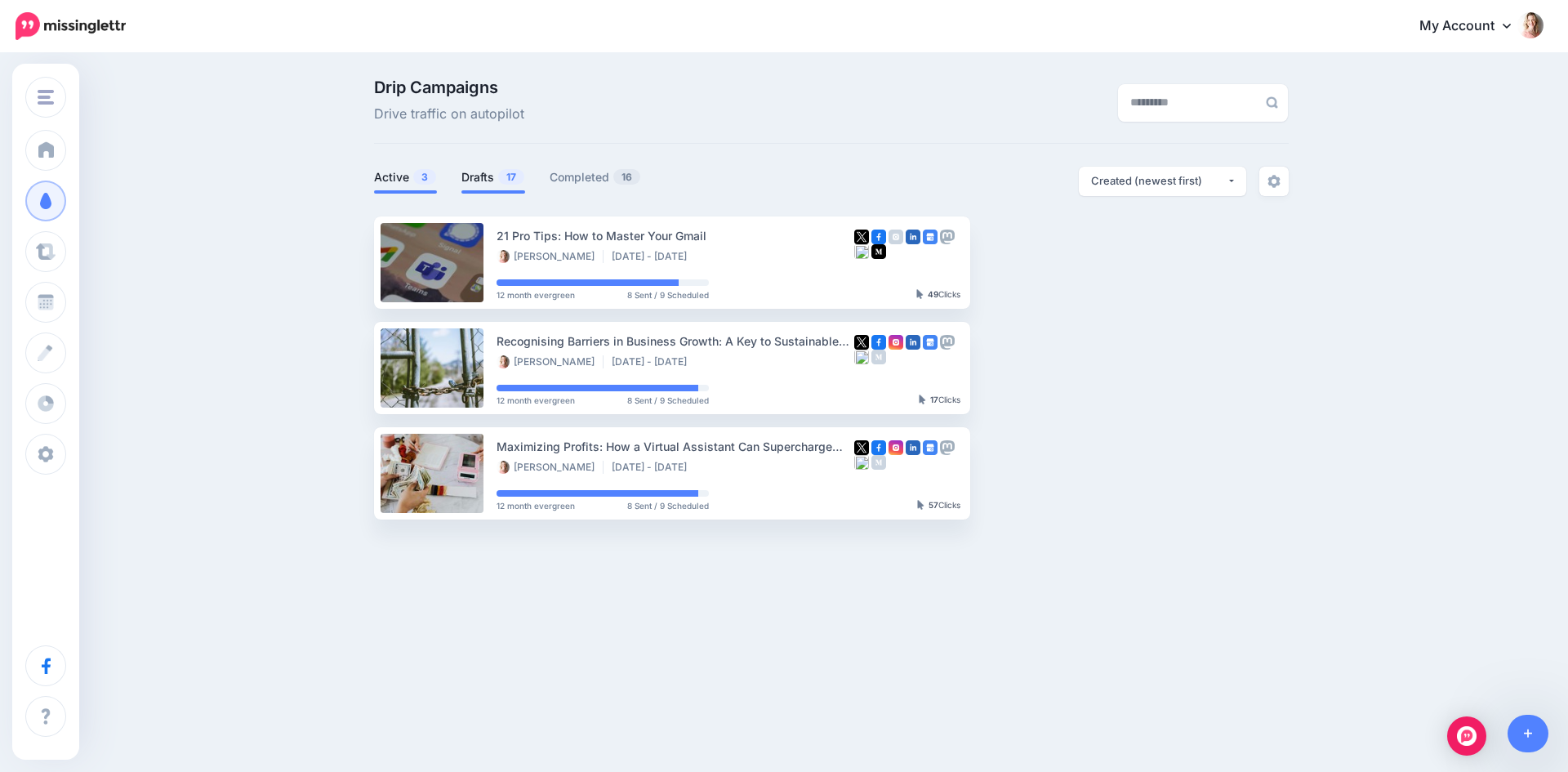
click at [496, 172] on link "Drafts 17" at bounding box center [493, 178] width 63 height 20
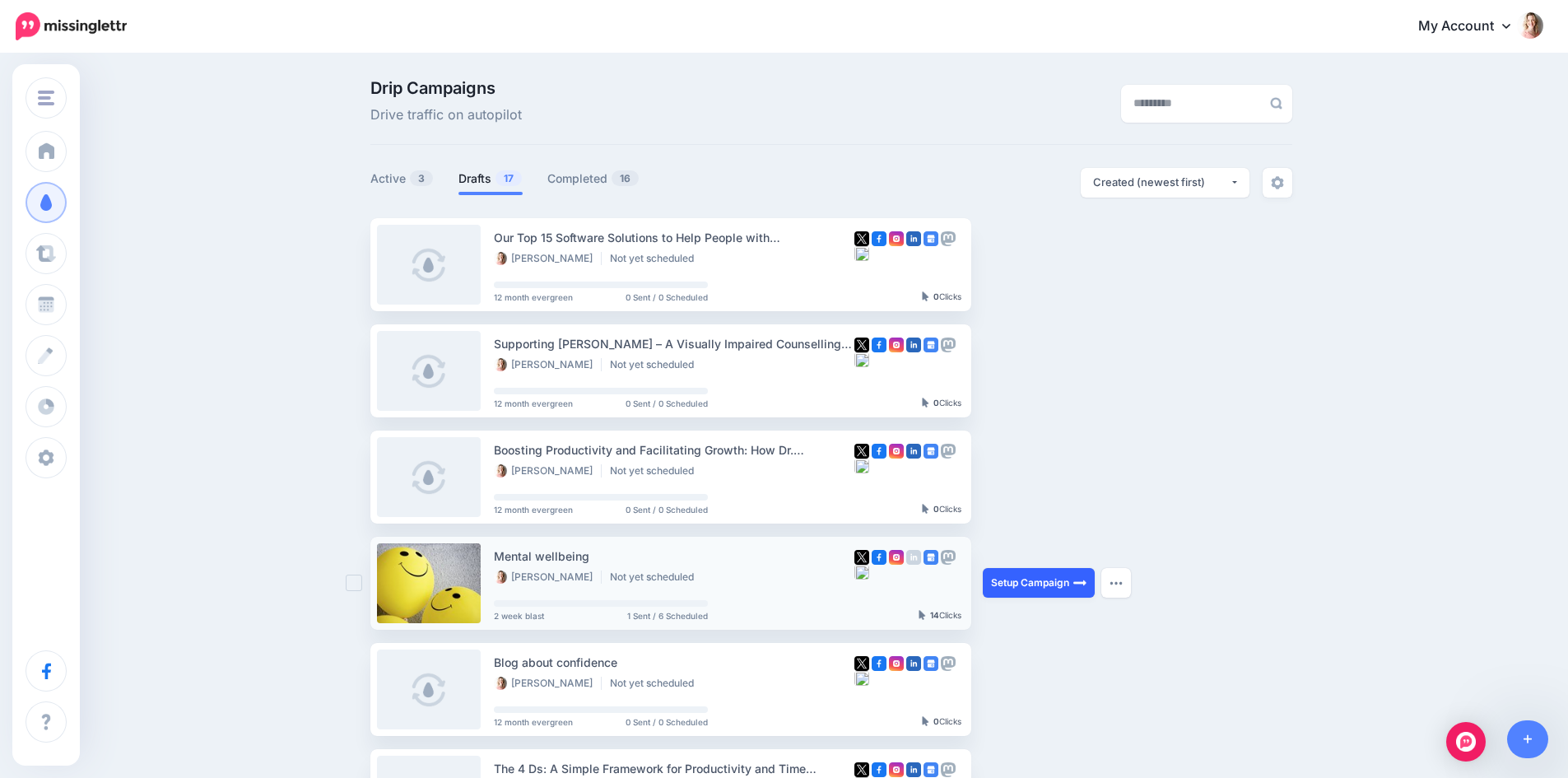
click at [1058, 577] on link "Setup Campaign" at bounding box center [1038, 583] width 111 height 30
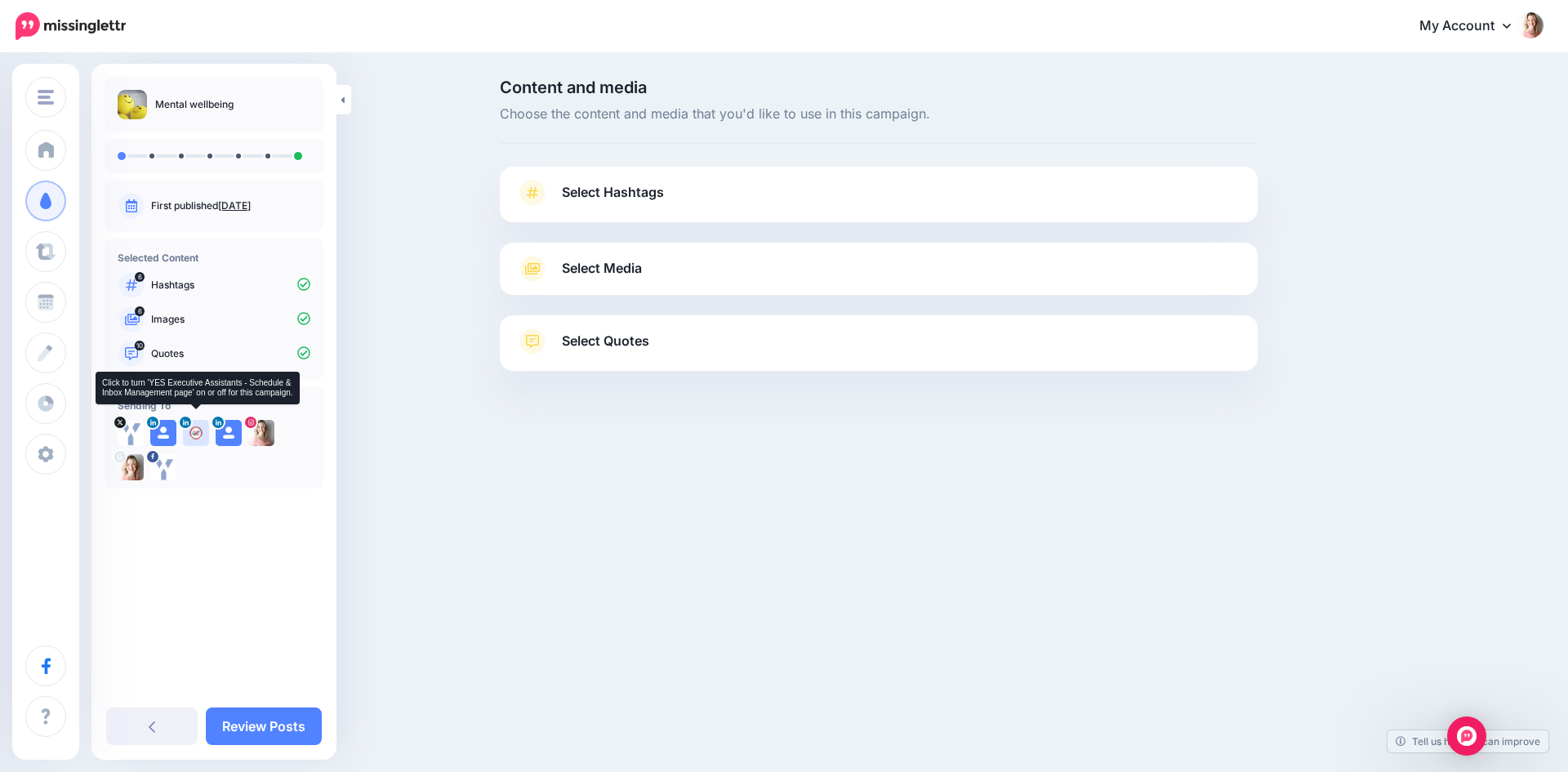
click at [197, 436] on img at bounding box center [195, 432] width 26 height 26
click at [195, 431] on icon at bounding box center [195, 433] width 13 height 13
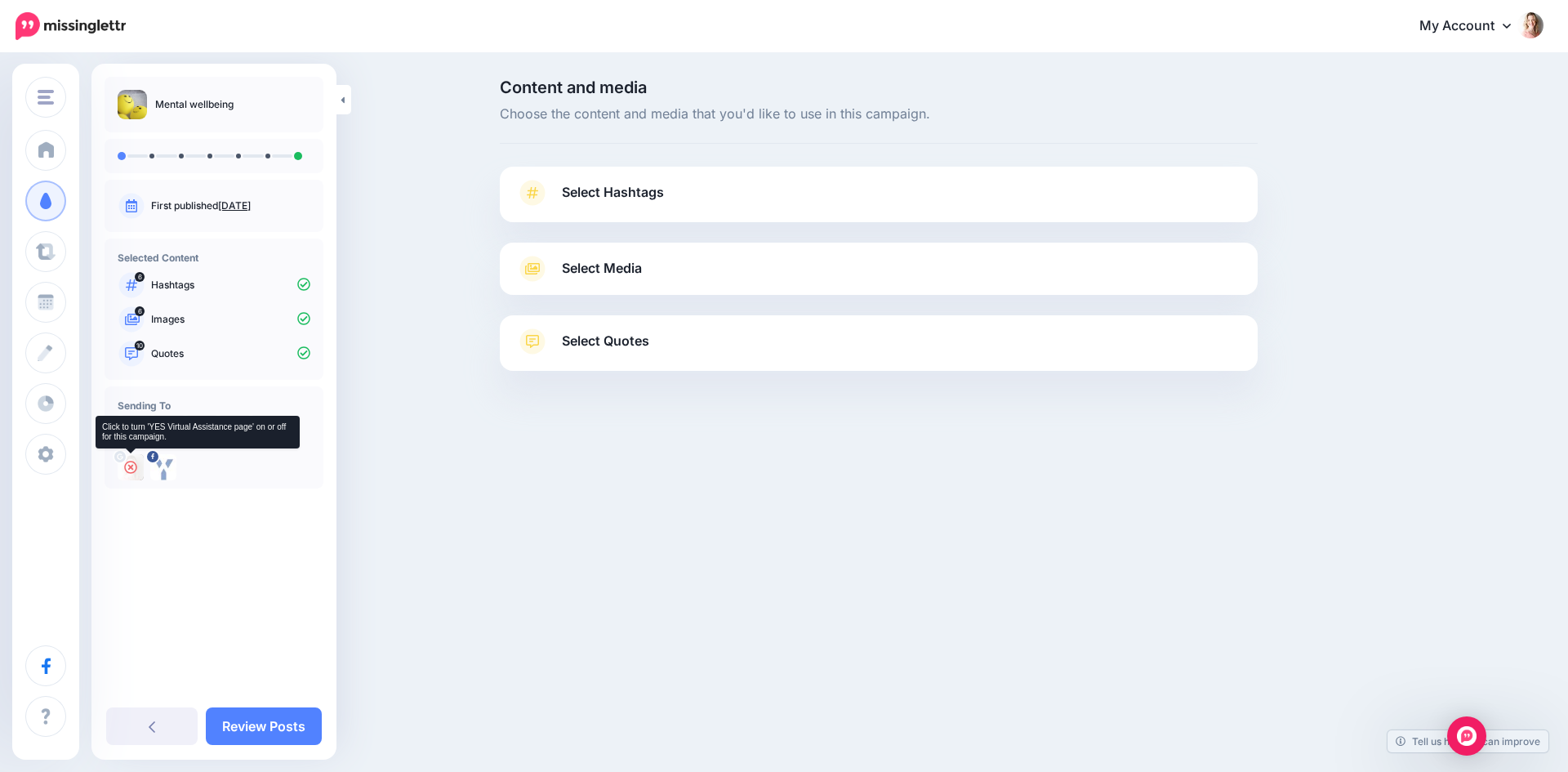
click at [131, 468] on icon at bounding box center [130, 467] width 13 height 13
click at [328, 579] on div "Mental wellbeing First published Oct. 6, 2024 Selected Content 6" at bounding box center [214, 378] width 245 height 604
click at [289, 606] on div "Mental wellbeing First published Oct. 6, 2024 Selected Content 6" at bounding box center [214, 378] width 245 height 604
click at [272, 732] on link "Review Posts" at bounding box center [264, 726] width 116 height 37
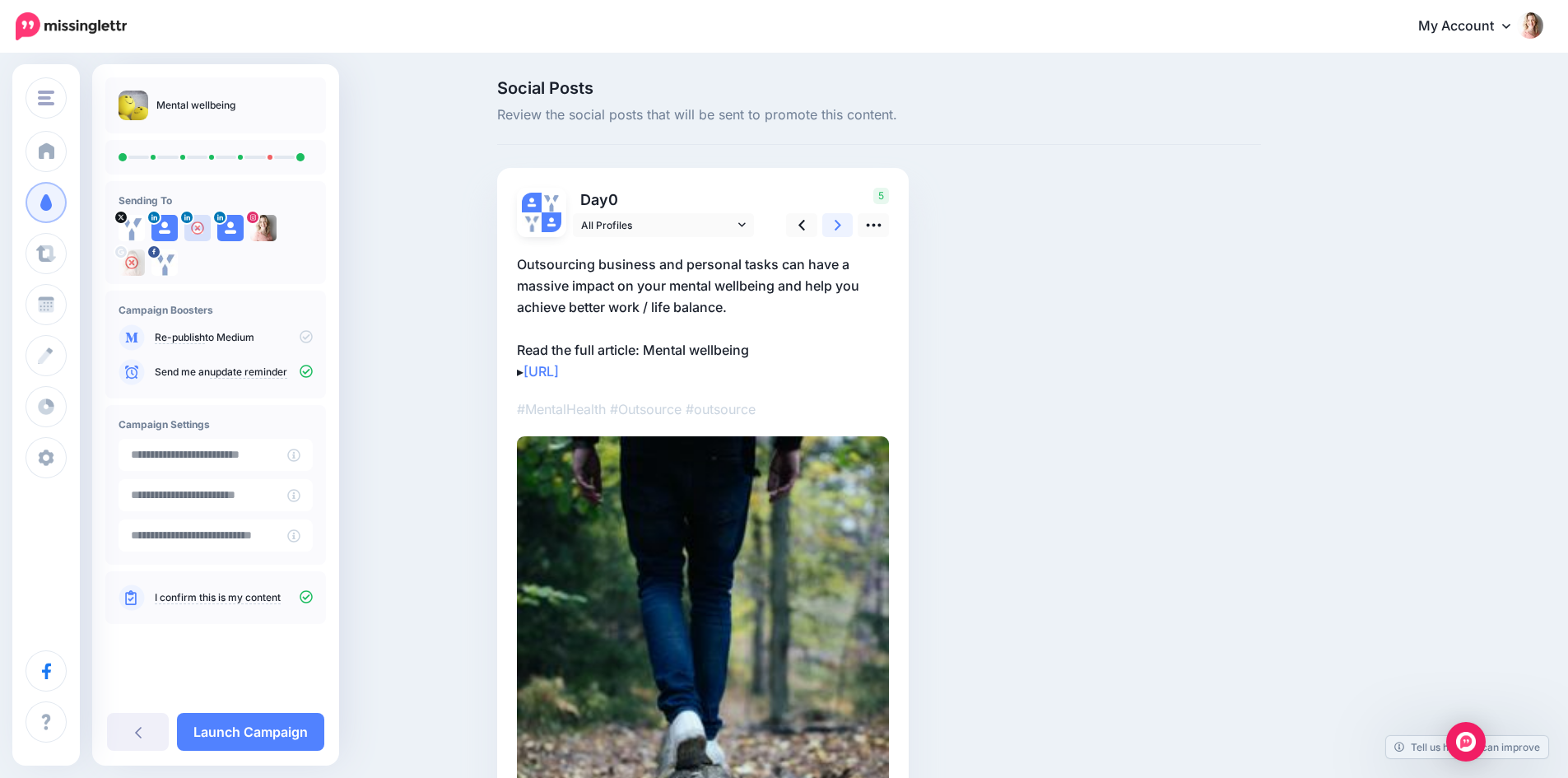
click at [840, 228] on icon at bounding box center [837, 225] width 6 height 17
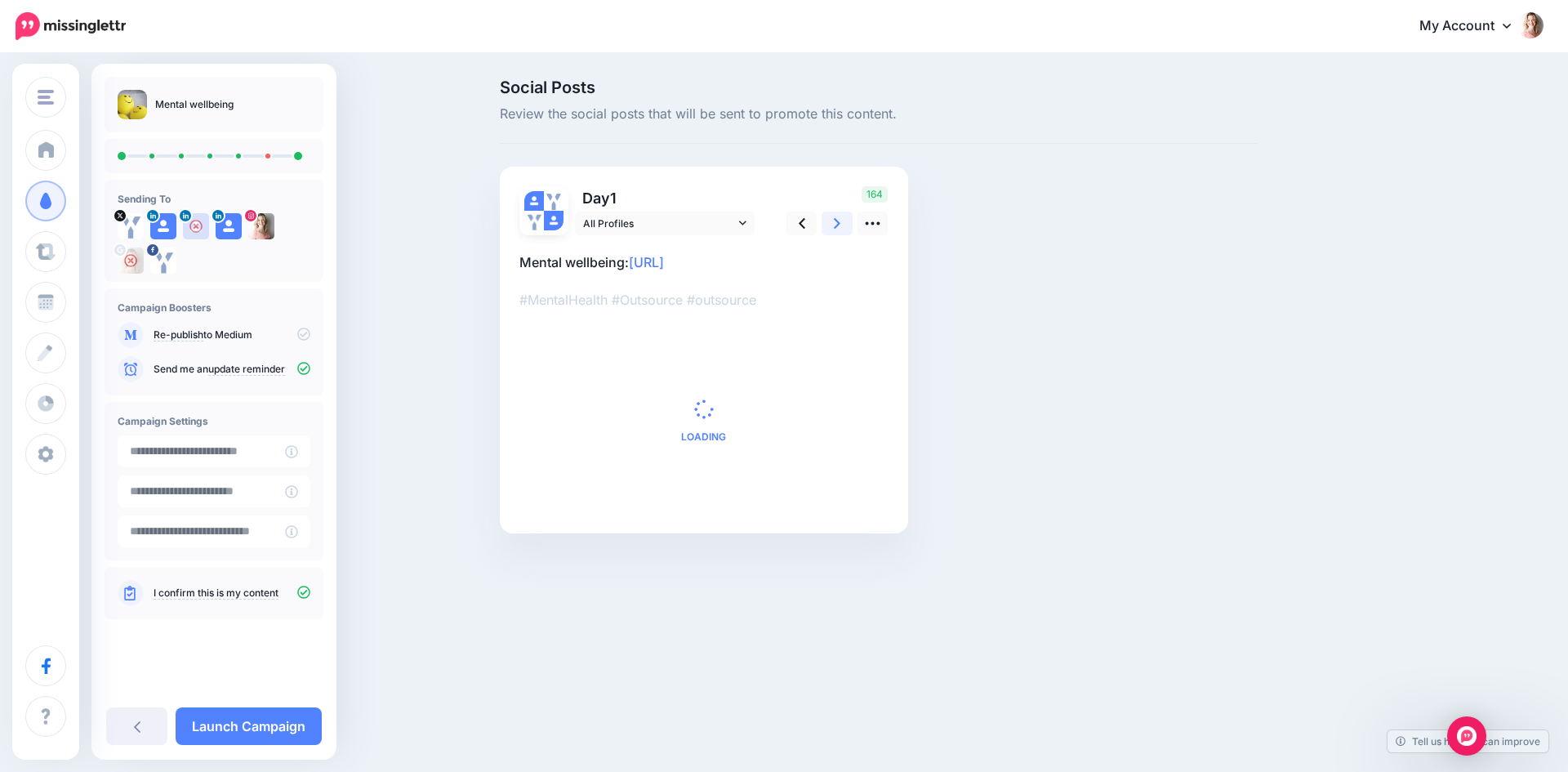
click at [834, 226] on icon at bounding box center [836, 223] width 6 height 17
